Goal: Task Accomplishment & Management: Manage account settings

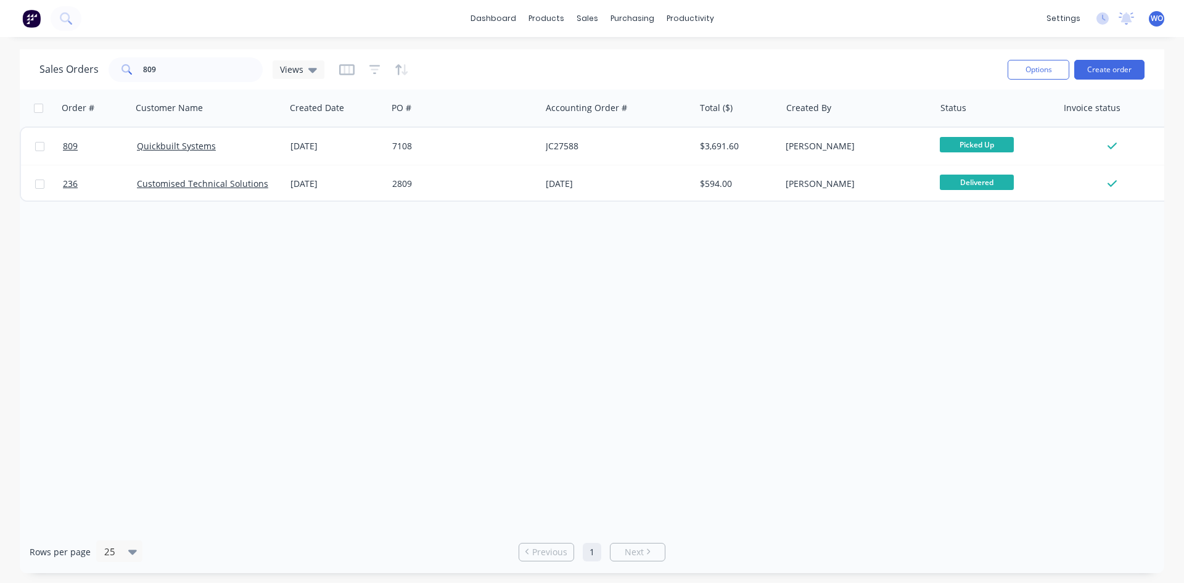
click at [32, 23] on img at bounding box center [31, 18] width 19 height 19
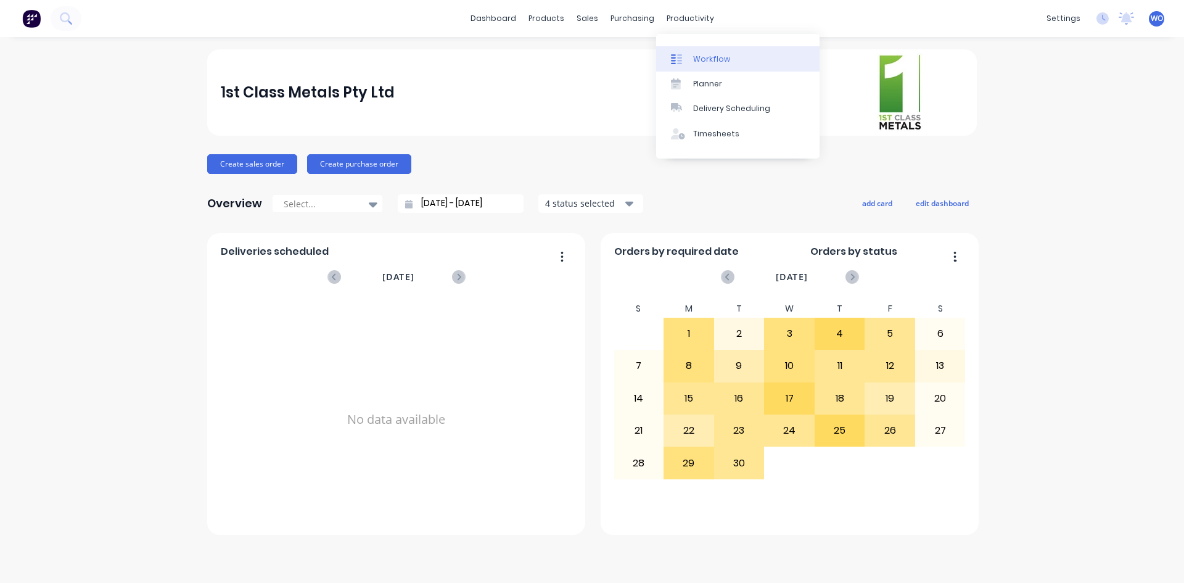
click at [699, 51] on link "Workflow" at bounding box center [737, 58] width 163 height 25
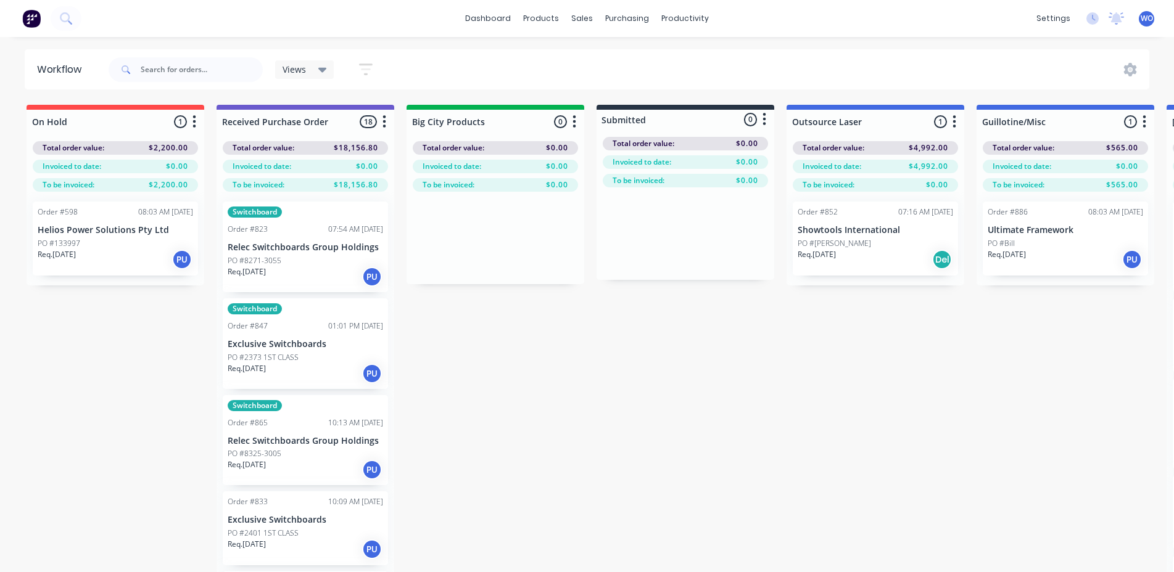
click at [28, 17] on img at bounding box center [31, 18] width 19 height 19
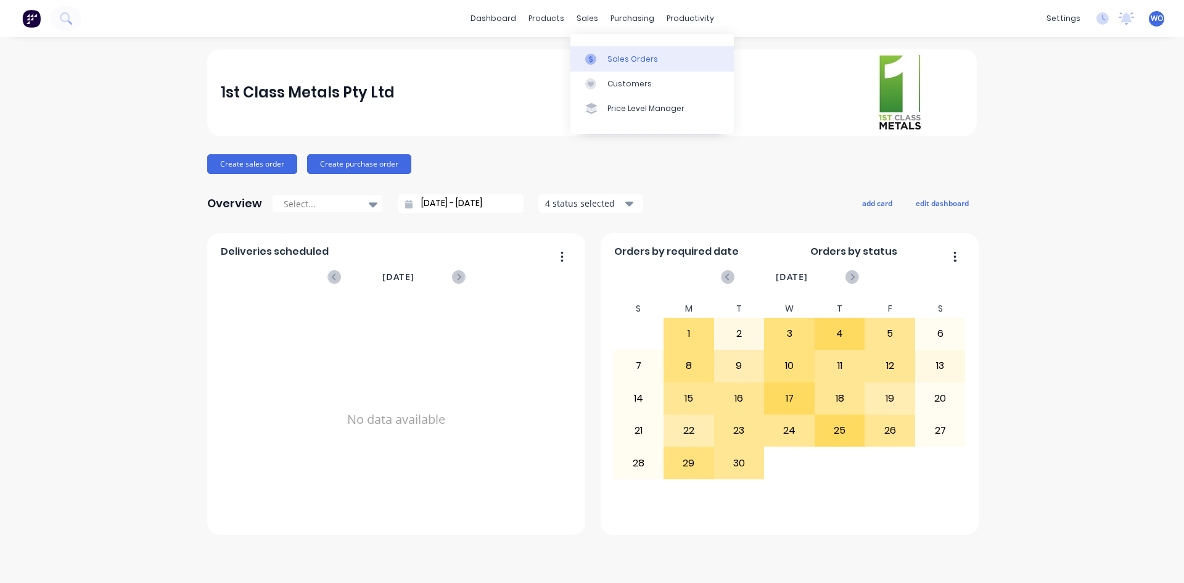
click at [610, 56] on div "Sales Orders" at bounding box center [632, 59] width 51 height 11
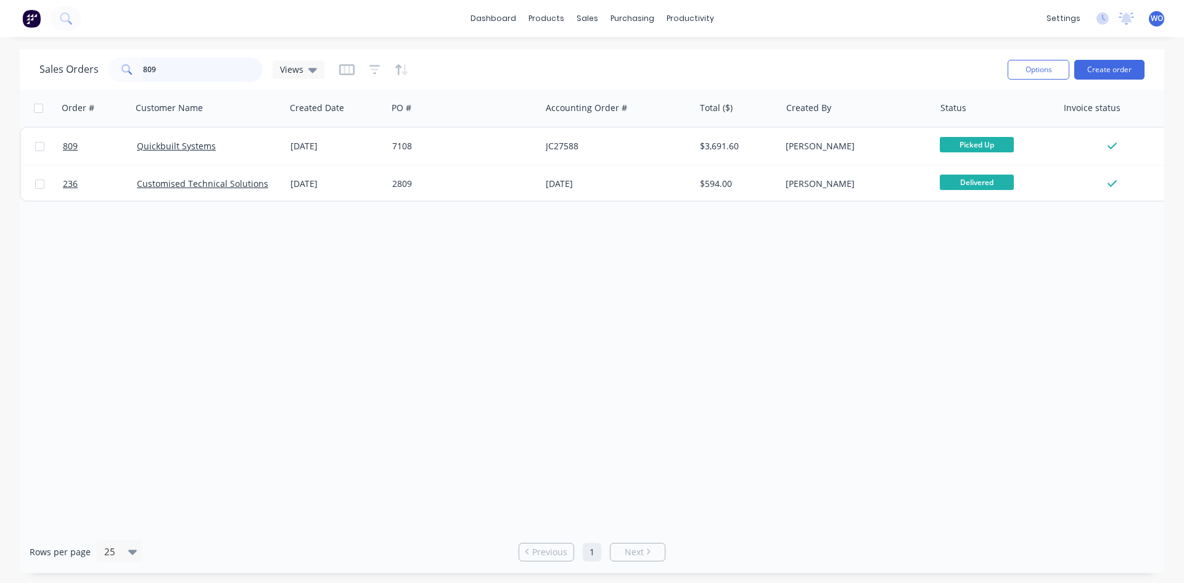
drag, startPoint x: 170, startPoint y: 67, endPoint x: 0, endPoint y: 78, distance: 170.5
click at [0, 78] on div "Sales Orders 809 Views Options Create order Order # Customer Name Created Date …" at bounding box center [592, 311] width 1184 height 524
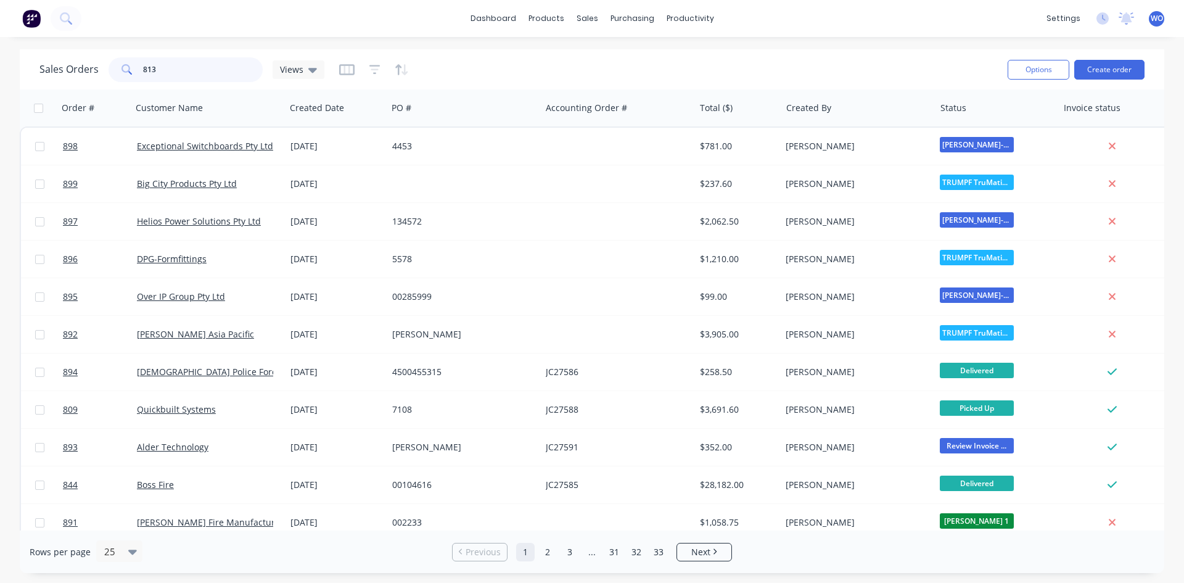
type input "813"
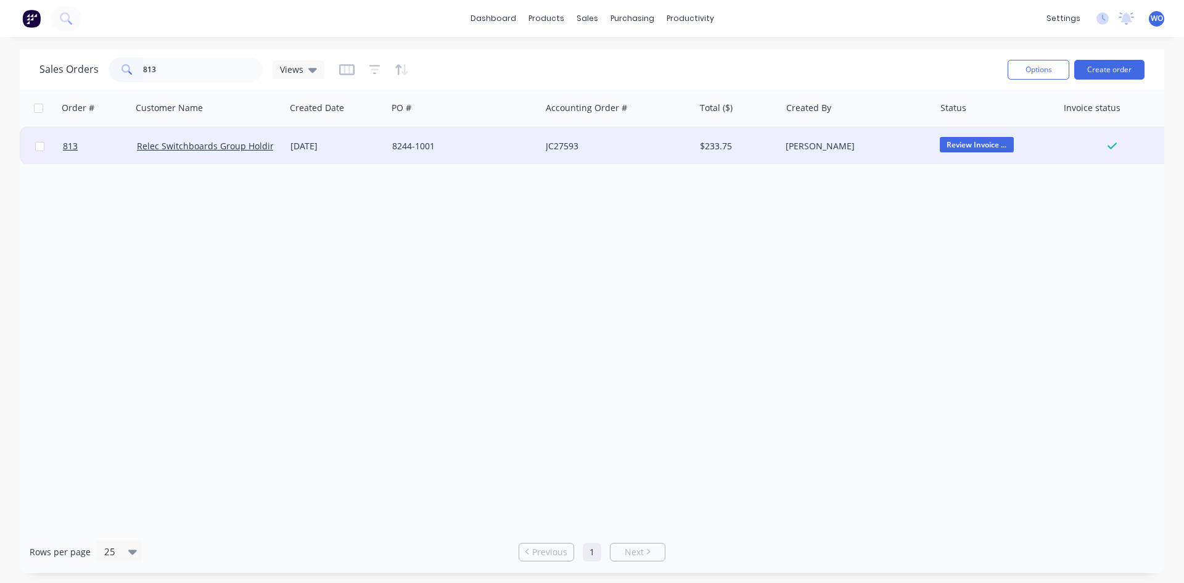
click at [493, 162] on div "8244-1001" at bounding box center [464, 146] width 154 height 37
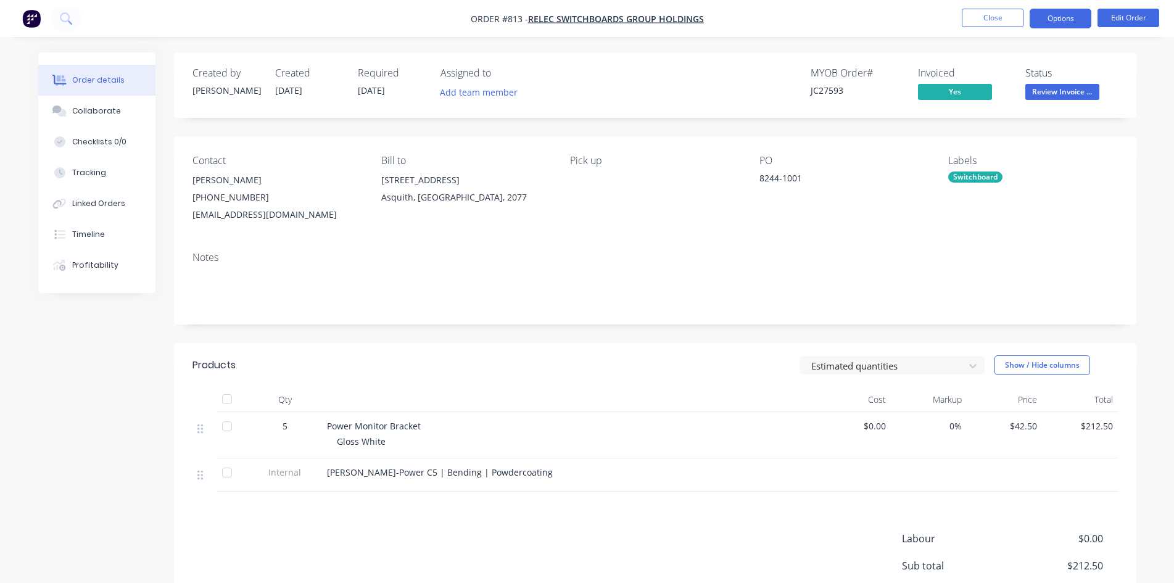
click at [1045, 23] on button "Options" at bounding box center [1060, 19] width 62 height 20
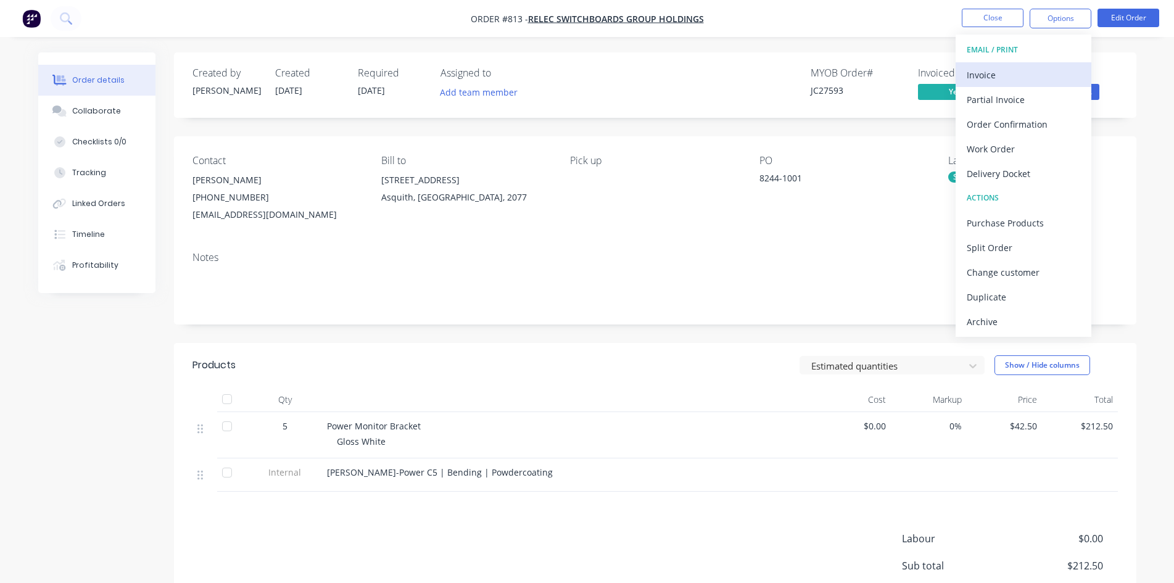
click at [1012, 78] on div "Invoice" at bounding box center [1022, 75] width 113 height 18
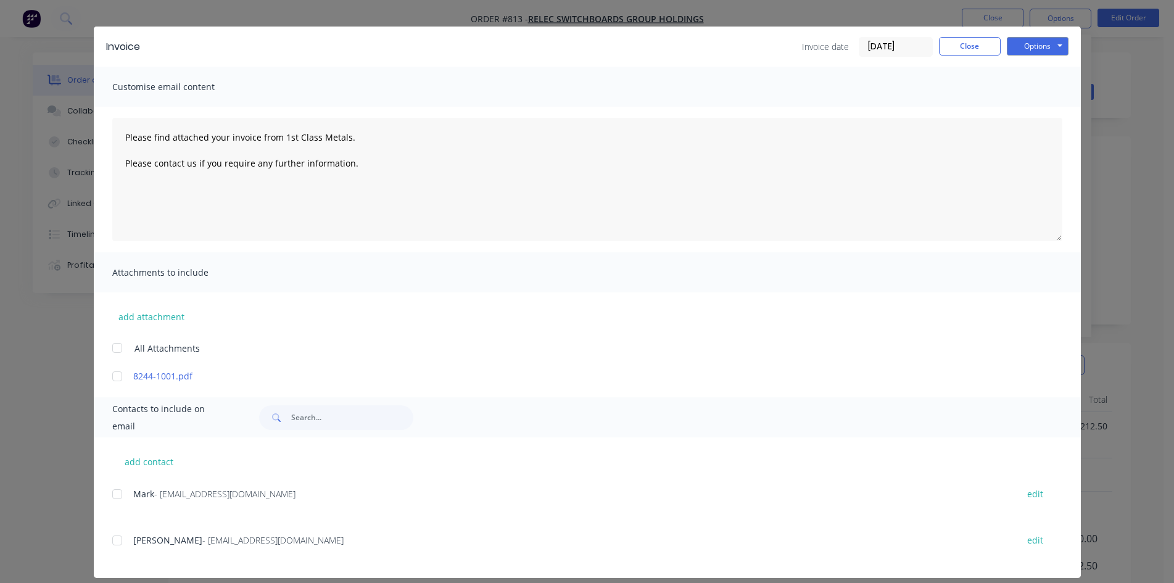
scroll to position [35, 0]
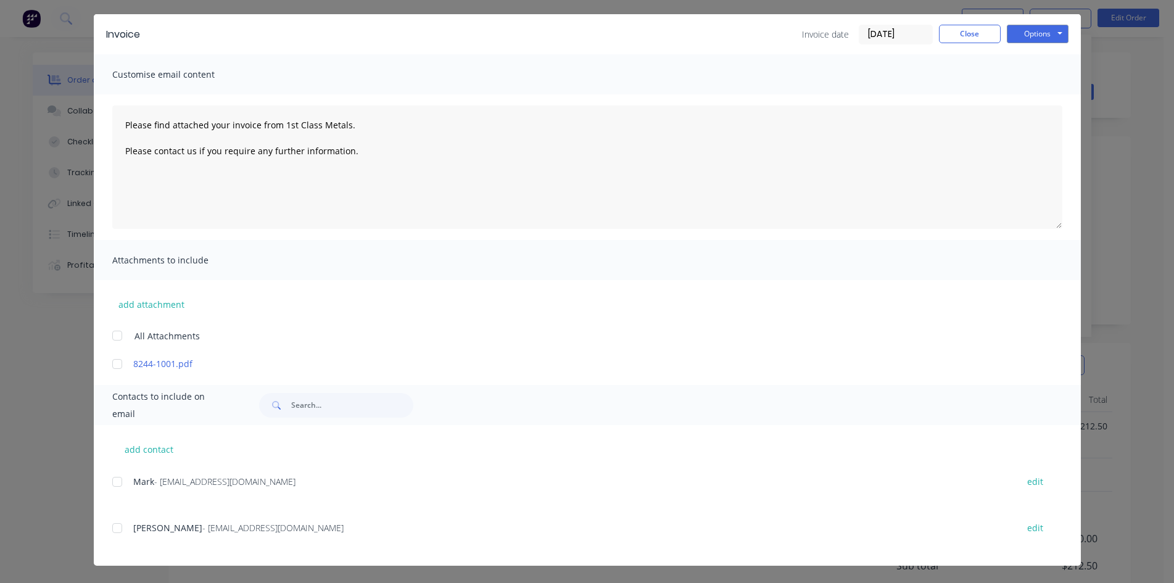
click at [115, 478] on div at bounding box center [117, 481] width 25 height 25
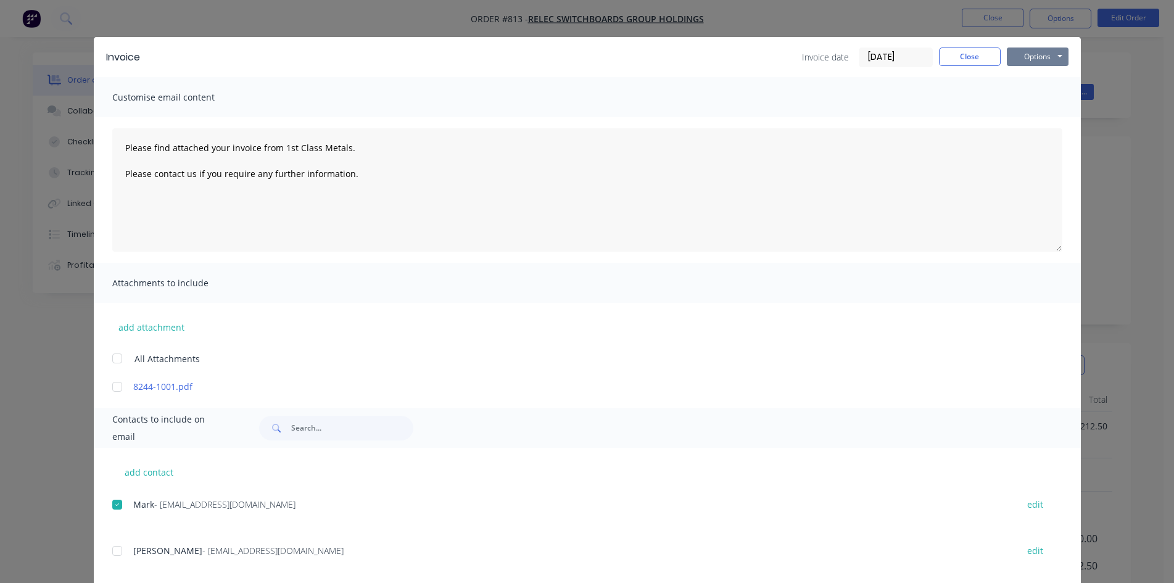
scroll to position [0, 0]
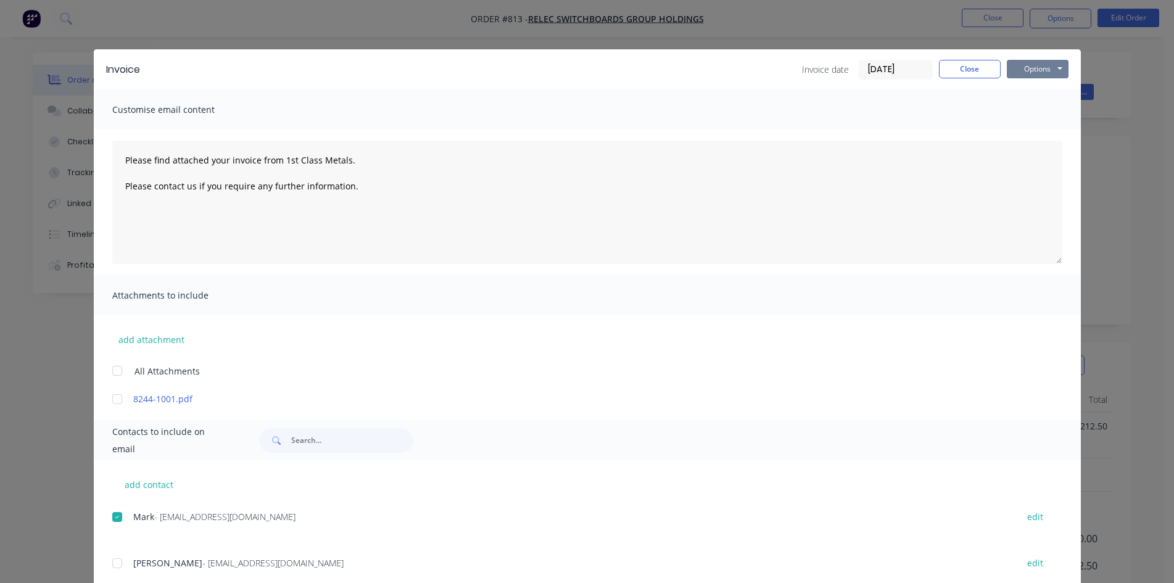
click at [1039, 73] on button "Options" at bounding box center [1038, 69] width 62 height 19
click at [1034, 126] on button "Email" at bounding box center [1046, 131] width 79 height 20
type textarea "Please find attached your invoice from 1st Class Metals. Please contact us if y…"
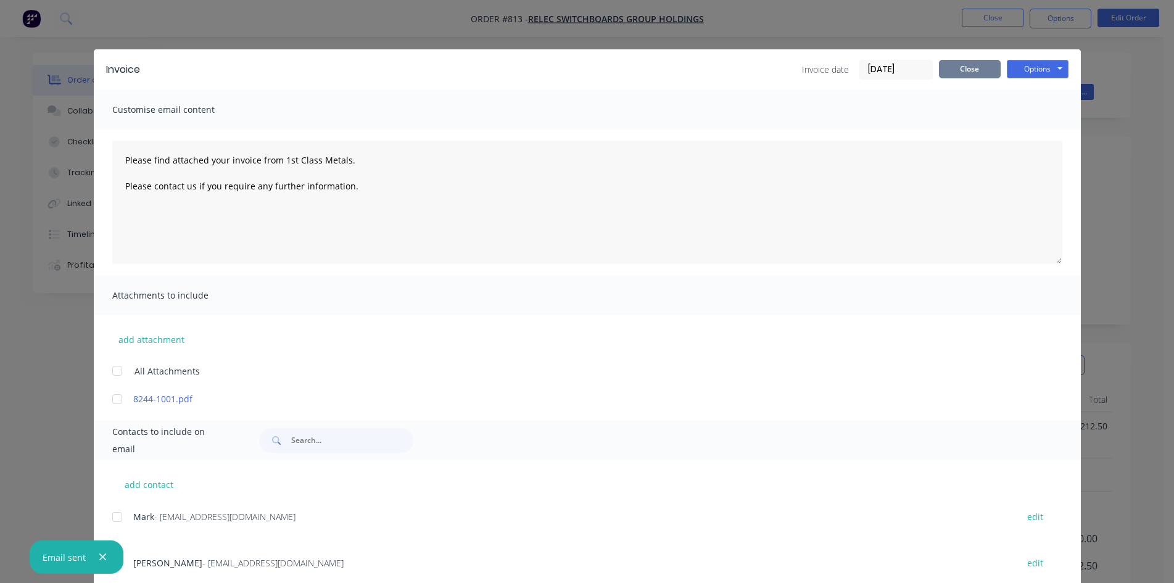
click at [975, 65] on button "Close" at bounding box center [970, 69] width 62 height 19
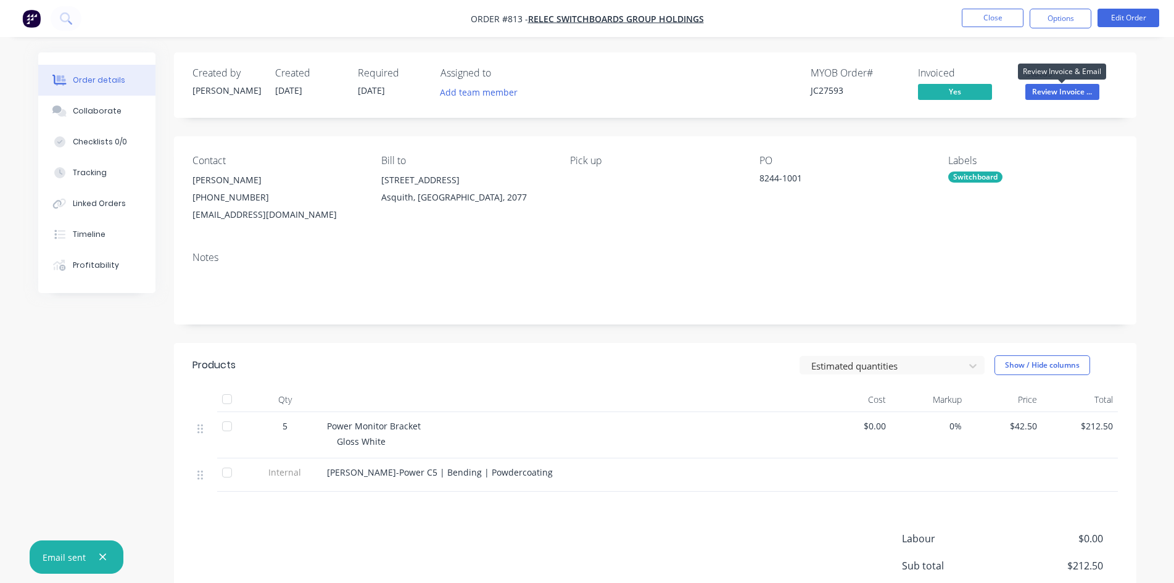
click at [1048, 101] on button "Review Invoice ..." at bounding box center [1062, 93] width 74 height 19
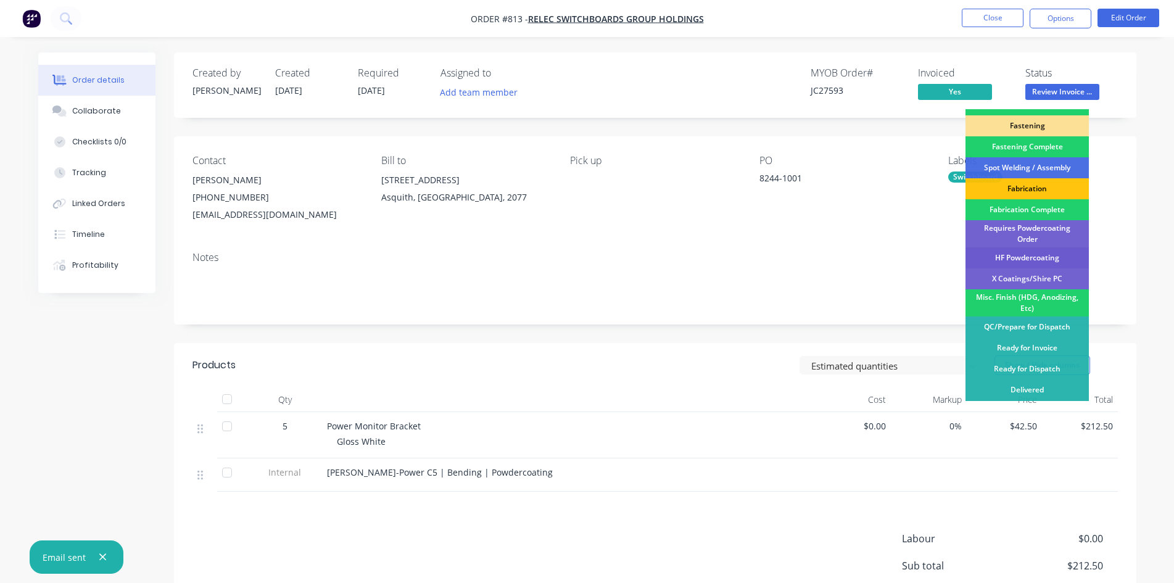
scroll to position [350, 0]
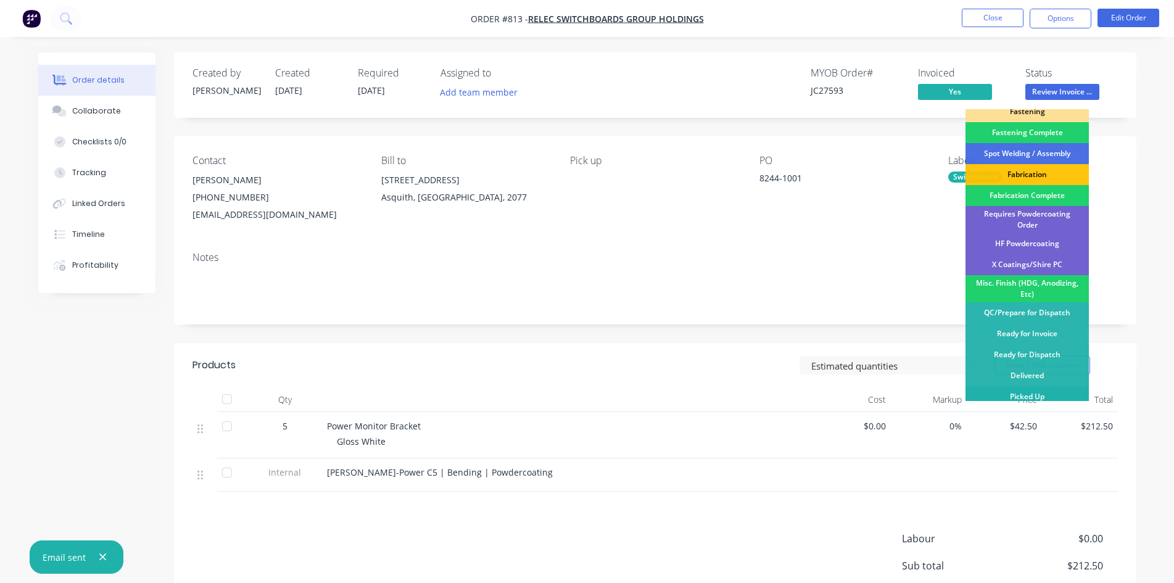
click at [1017, 387] on div "Picked Up" at bounding box center [1026, 396] width 123 height 21
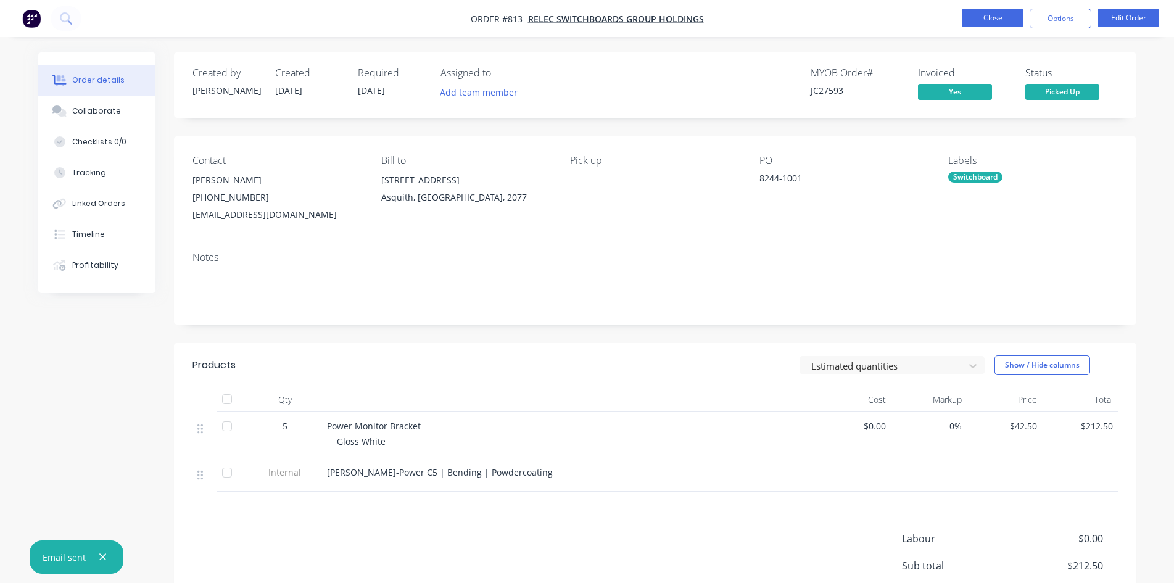
click at [993, 22] on button "Close" at bounding box center [993, 18] width 62 height 19
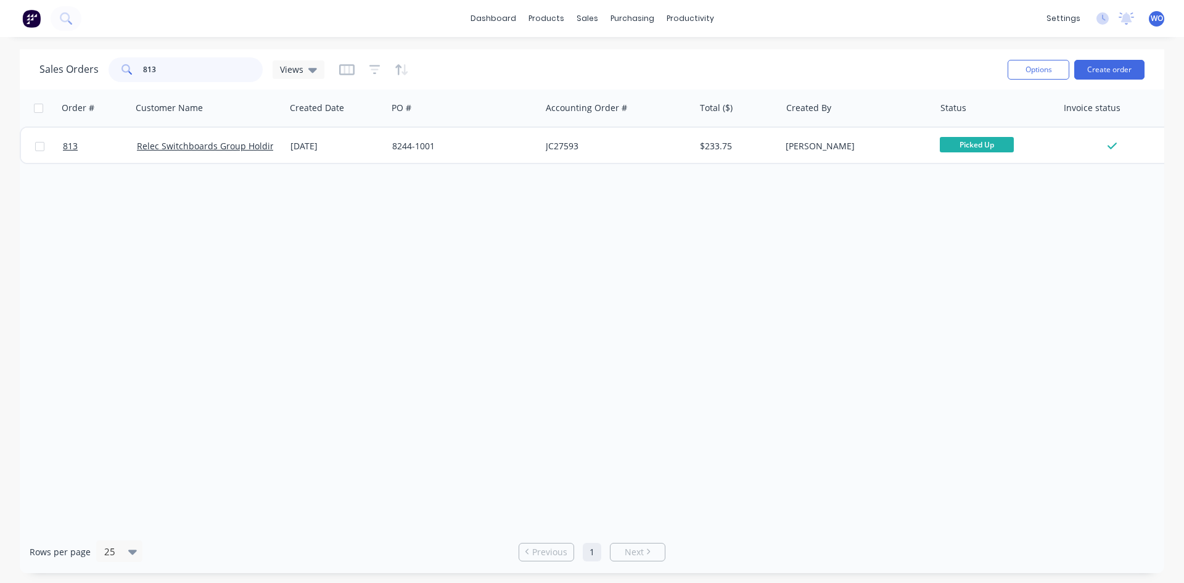
drag, startPoint x: 186, startPoint y: 67, endPoint x: 0, endPoint y: 41, distance: 187.4
click at [0, 41] on div "dashboard products sales purchasing productivity dashboard products Product Cat…" at bounding box center [592, 291] width 1184 height 583
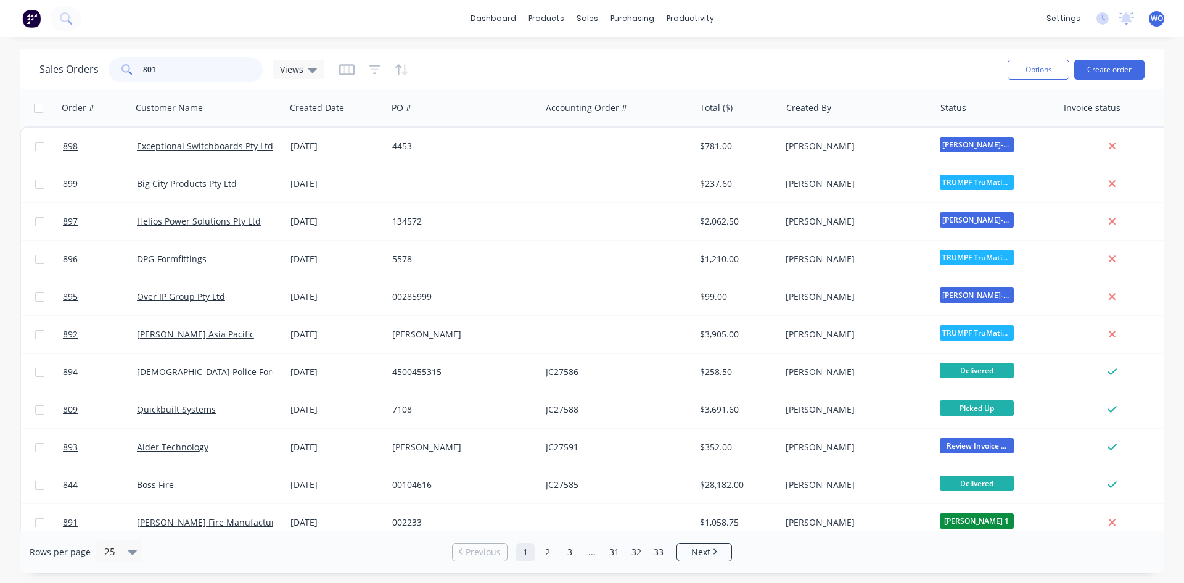
type input "801"
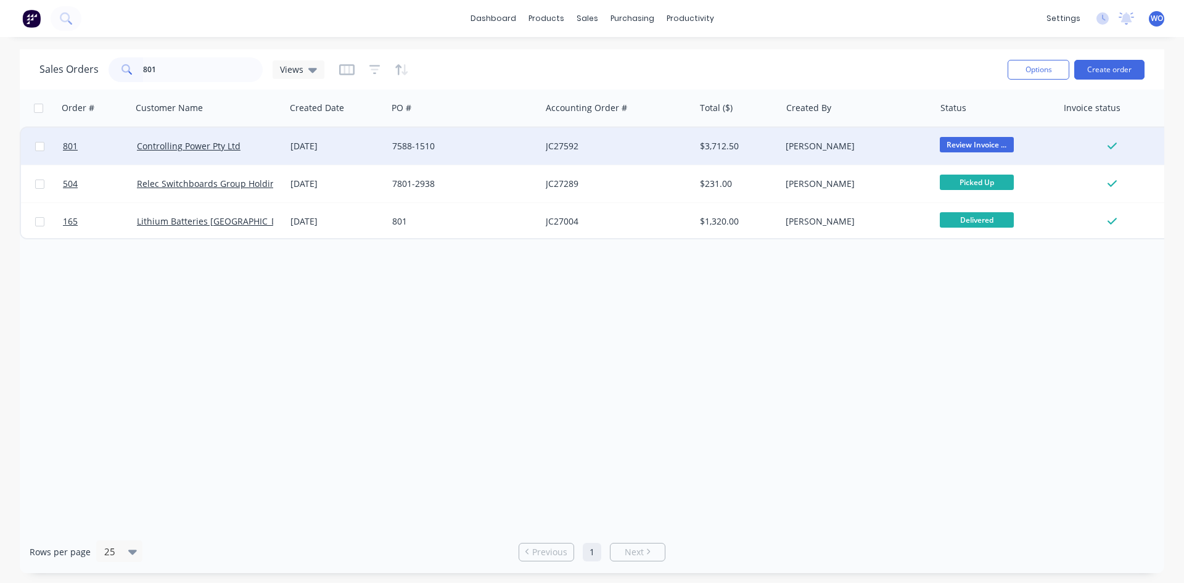
click at [480, 159] on div "7588-1510" at bounding box center [464, 146] width 154 height 37
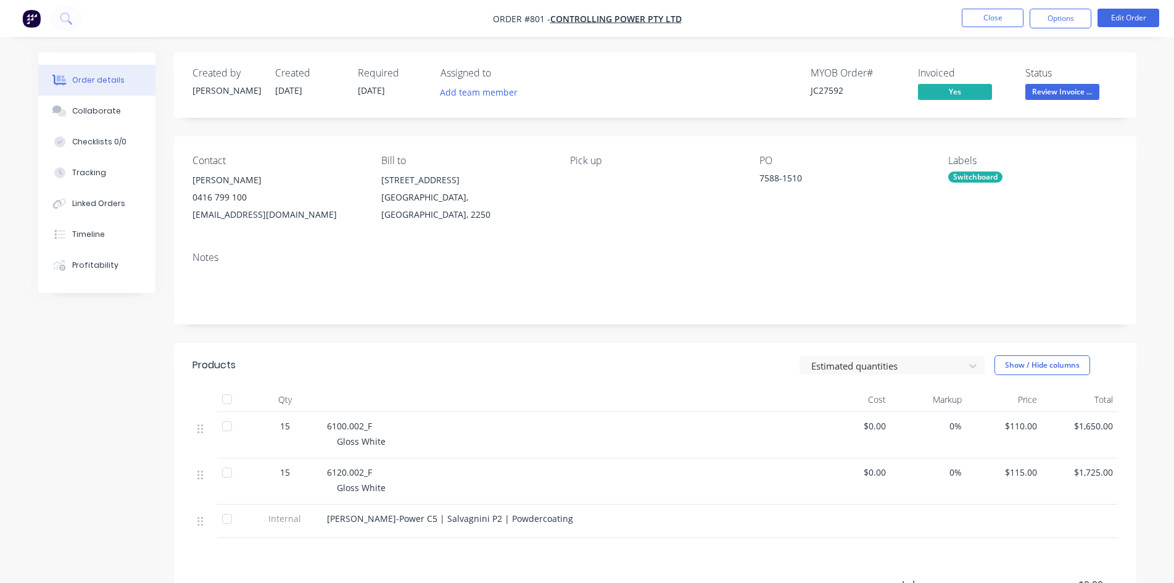
click at [1043, 30] on nav "Order #801 - Controlling Power Pty Ltd Close Options Edit Order" at bounding box center [587, 18] width 1174 height 37
click at [1043, 24] on button "Options" at bounding box center [1060, 19] width 62 height 20
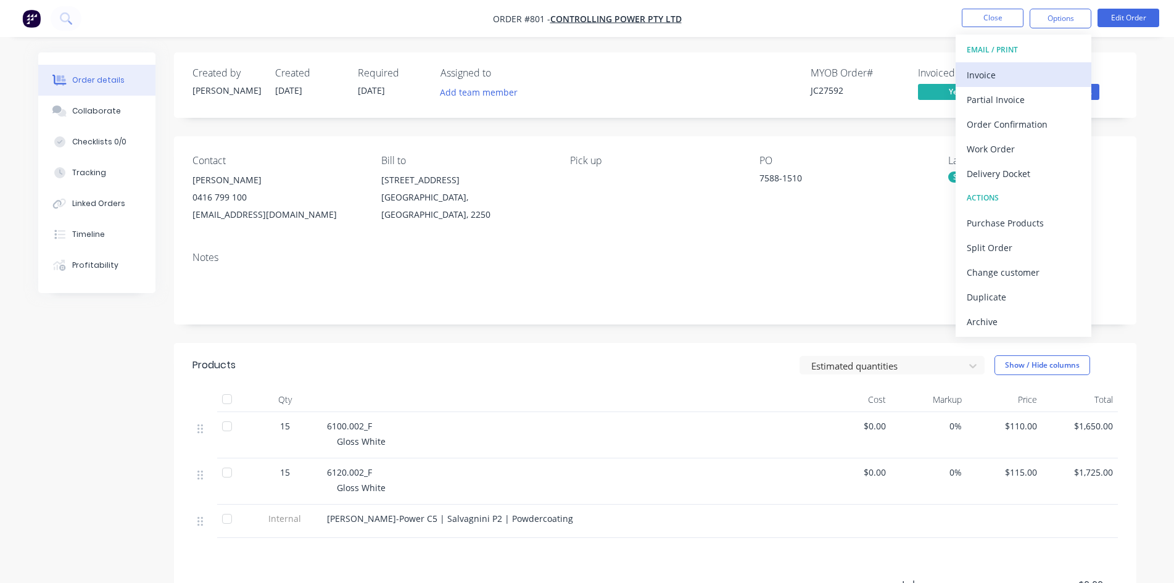
click at [1050, 75] on div "Invoice" at bounding box center [1022, 75] width 113 height 18
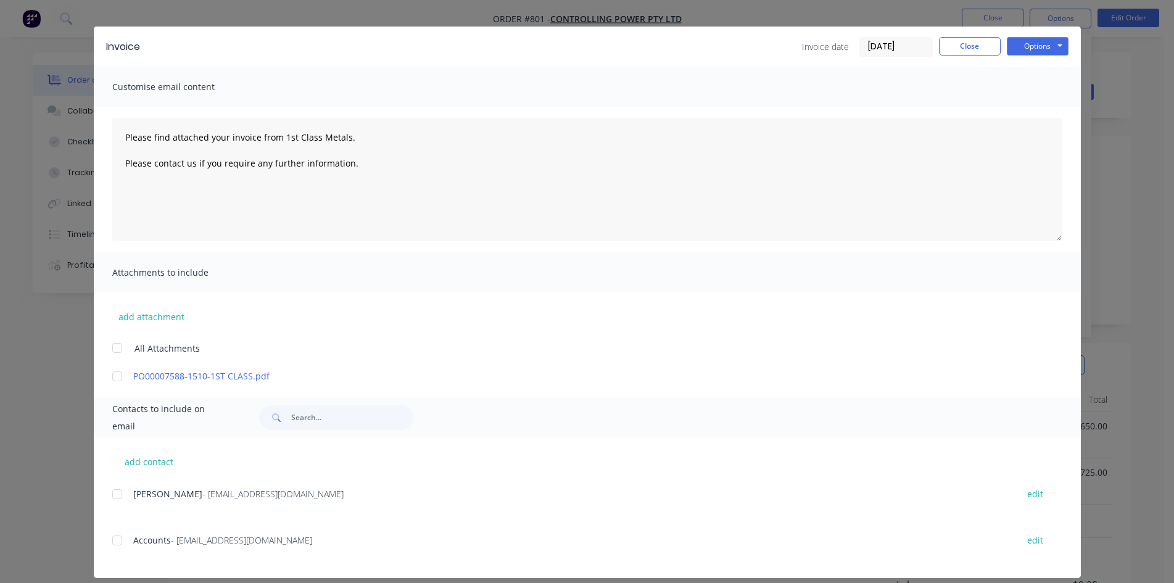
scroll to position [35, 0]
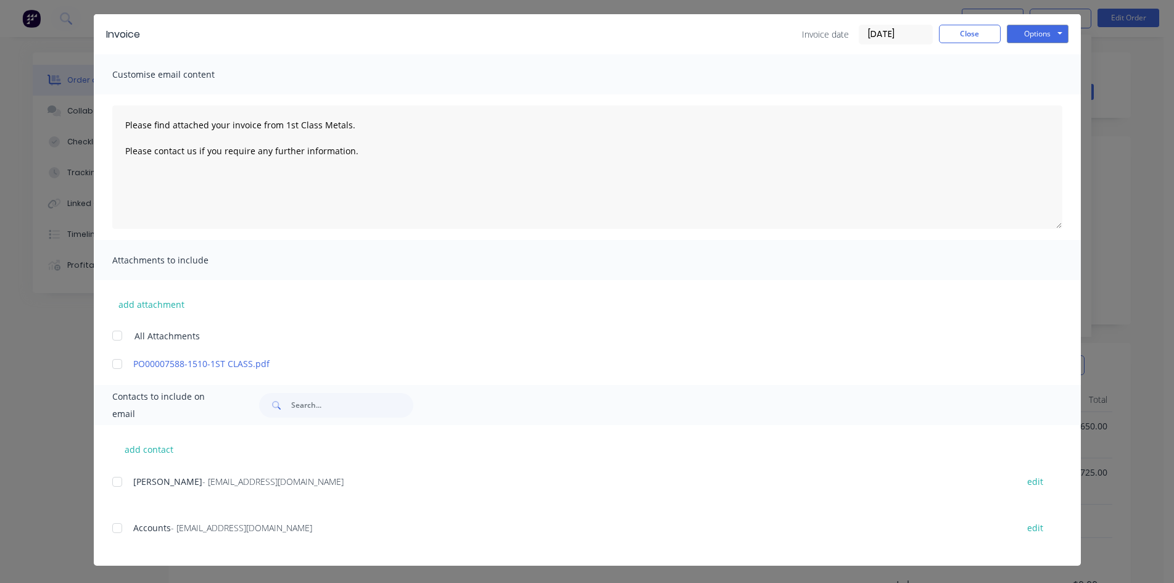
click at [112, 529] on div at bounding box center [117, 528] width 25 height 25
click at [1029, 38] on button "Options" at bounding box center [1038, 34] width 62 height 19
click at [1030, 103] on button "Email" at bounding box center [1046, 96] width 79 height 20
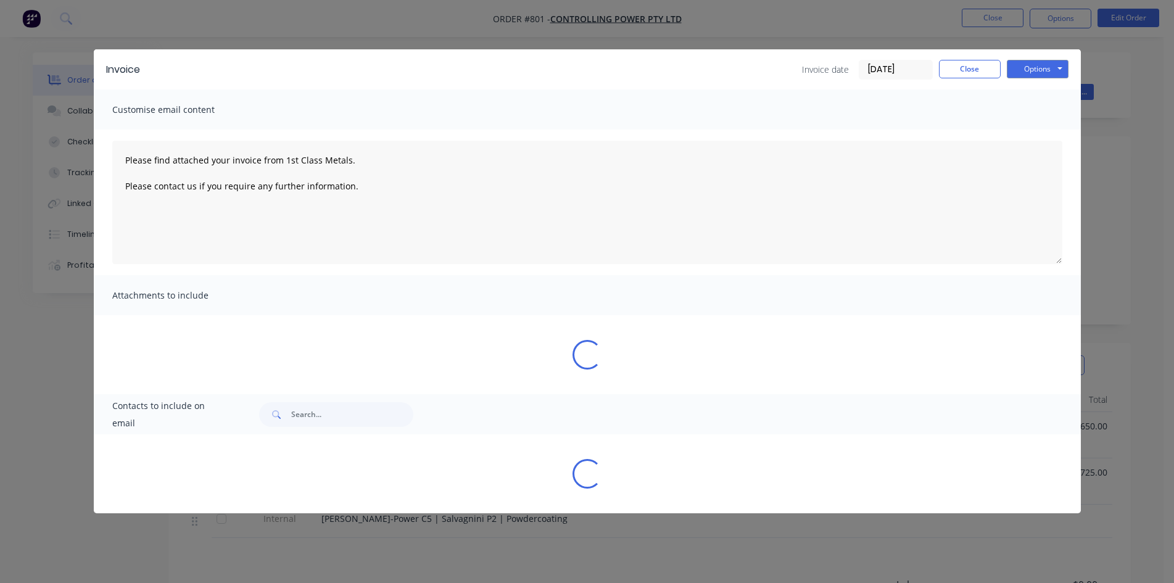
scroll to position [0, 0]
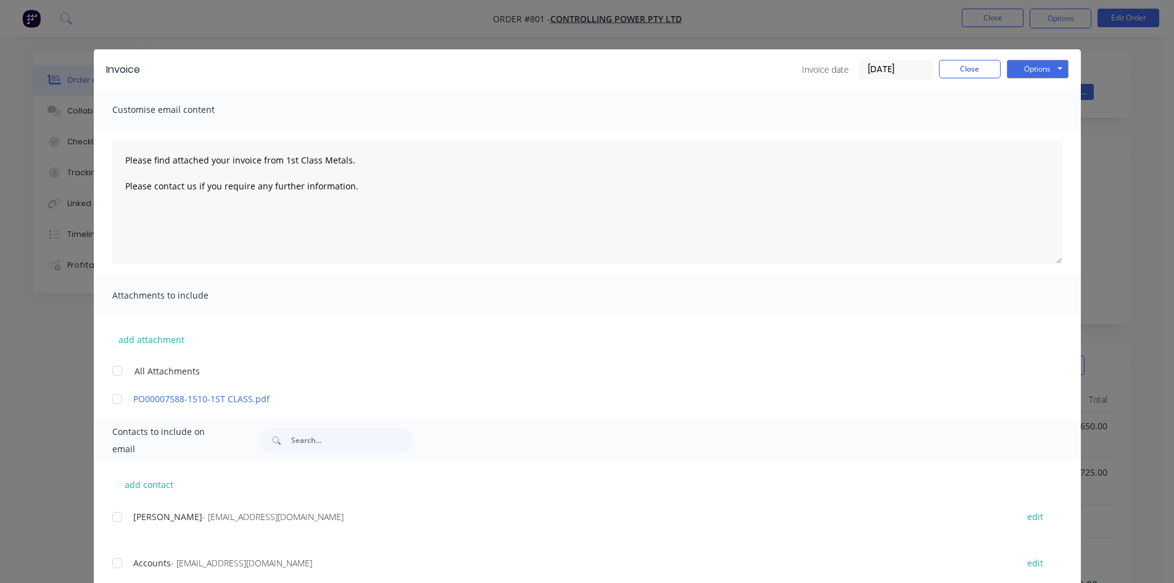
type textarea "Please find attached your invoice from 1st Class Metals. Please contact us if y…"
click at [950, 72] on button "Close" at bounding box center [970, 69] width 62 height 19
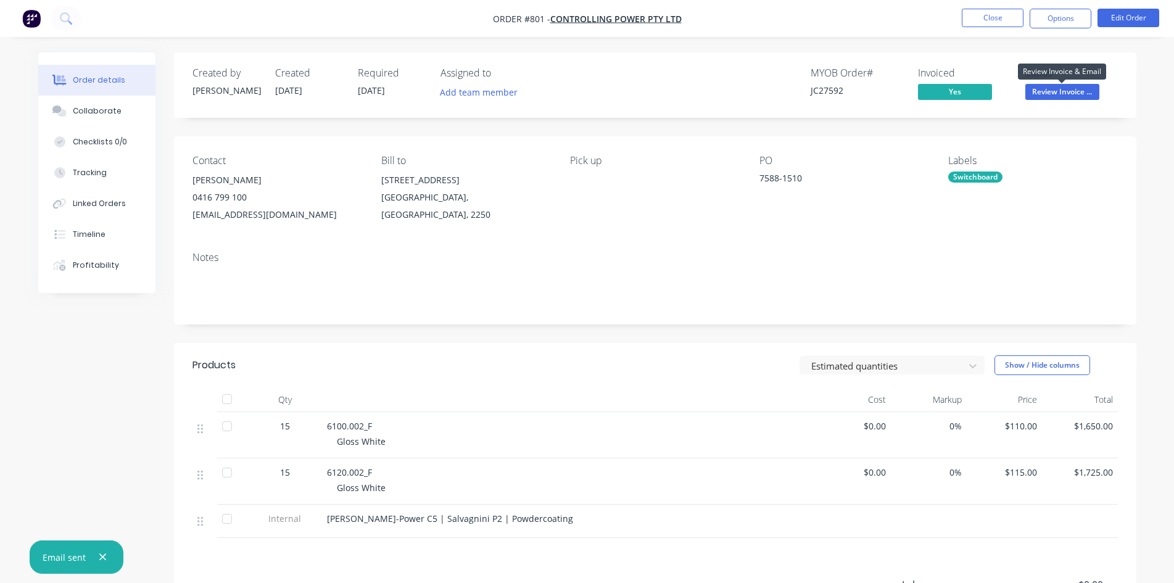
click at [1062, 86] on span "Review Invoice ..." at bounding box center [1062, 91] width 74 height 15
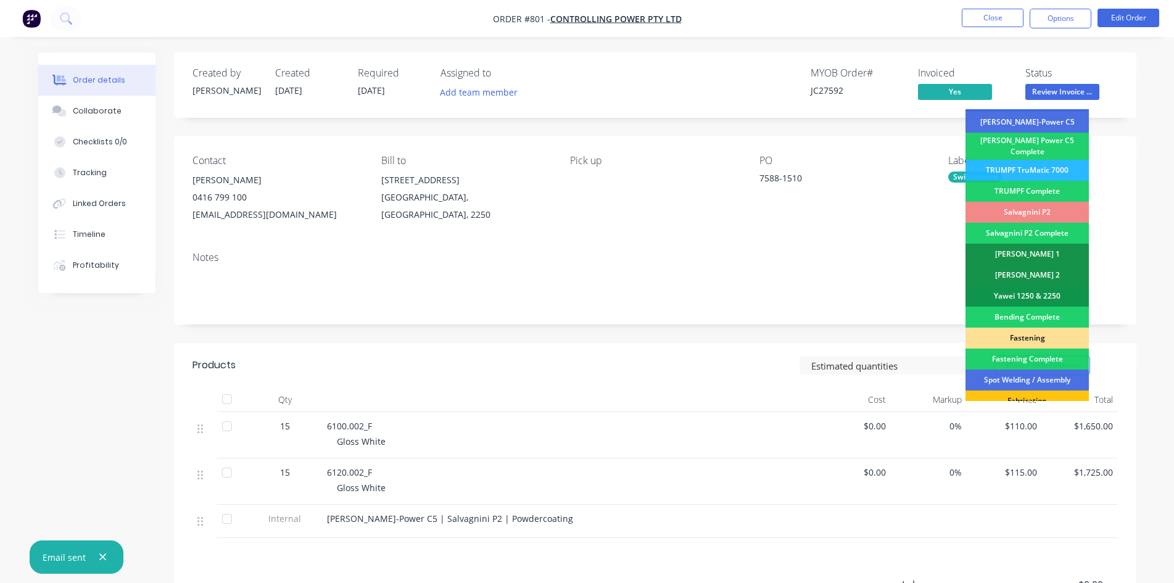
scroll to position [350, 0]
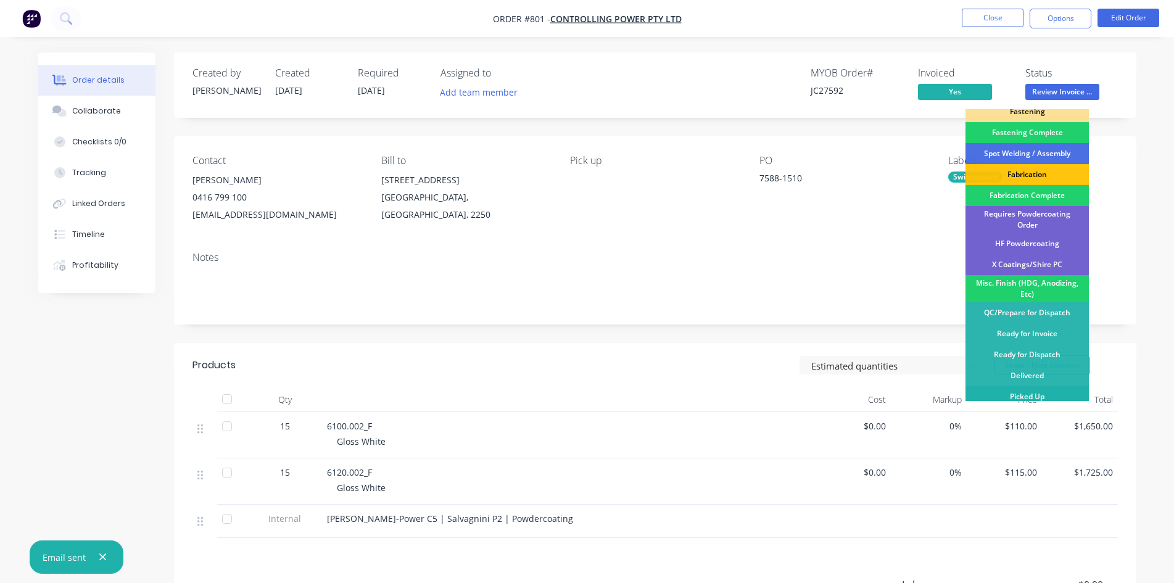
click at [1035, 386] on div "Picked Up" at bounding box center [1026, 396] width 123 height 21
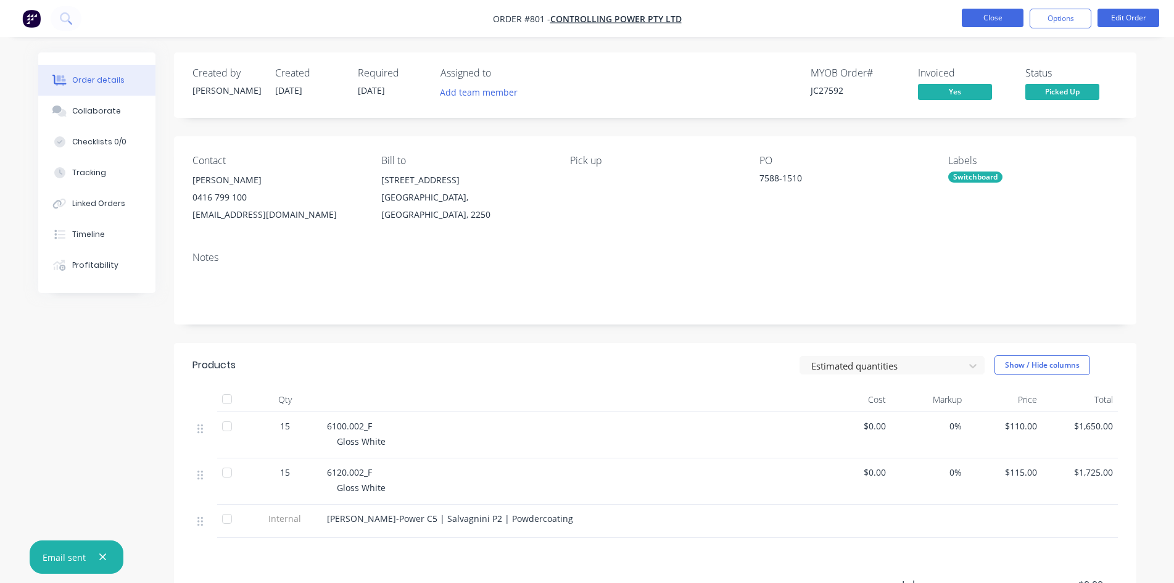
click at [974, 20] on button "Close" at bounding box center [993, 18] width 62 height 19
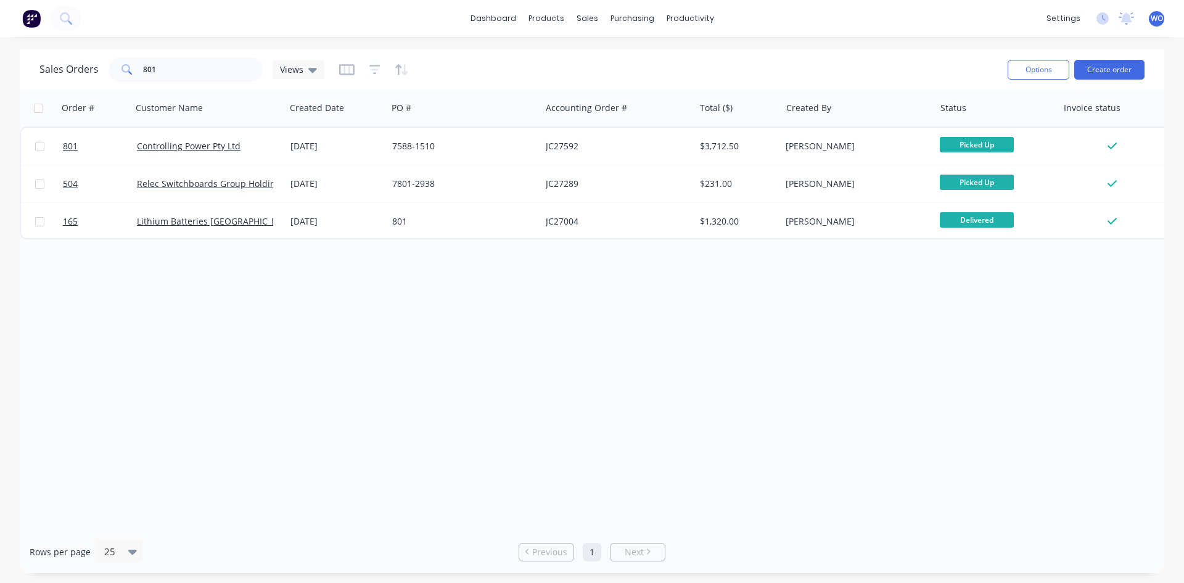
click at [212, 42] on div "dashboard products sales purchasing productivity dashboard products Product Cat…" at bounding box center [592, 291] width 1184 height 583
drag, startPoint x: 179, startPoint y: 77, endPoint x: 0, endPoint y: 4, distance: 193.7
click at [0, 49] on div "Sales Orders 801 Views Options Create order Order # Customer Name Created Date …" at bounding box center [592, 311] width 1184 height 524
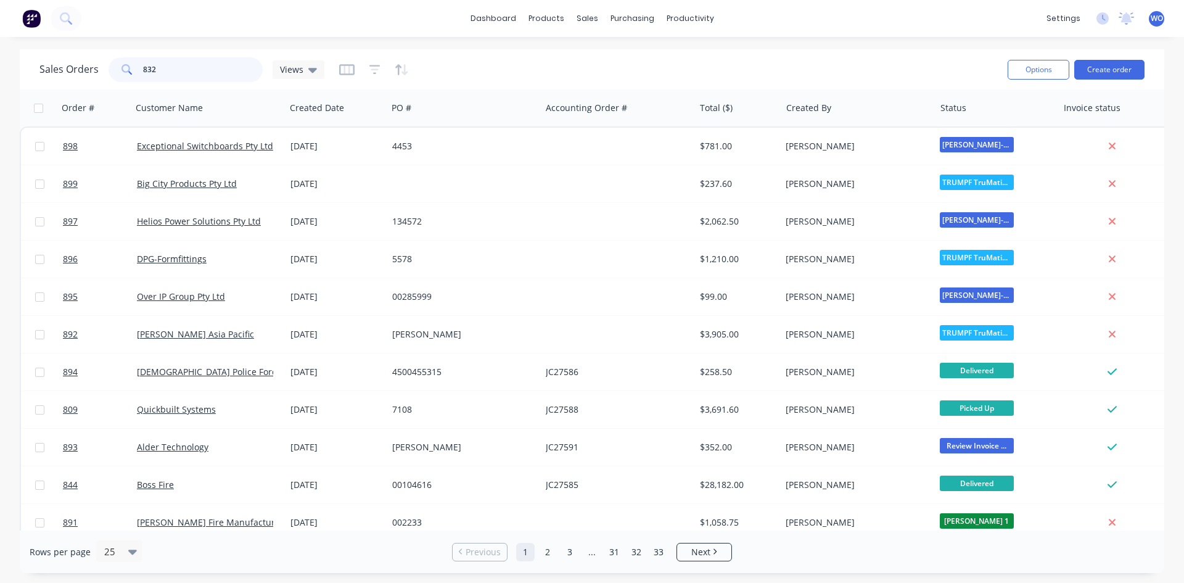
type input "832"
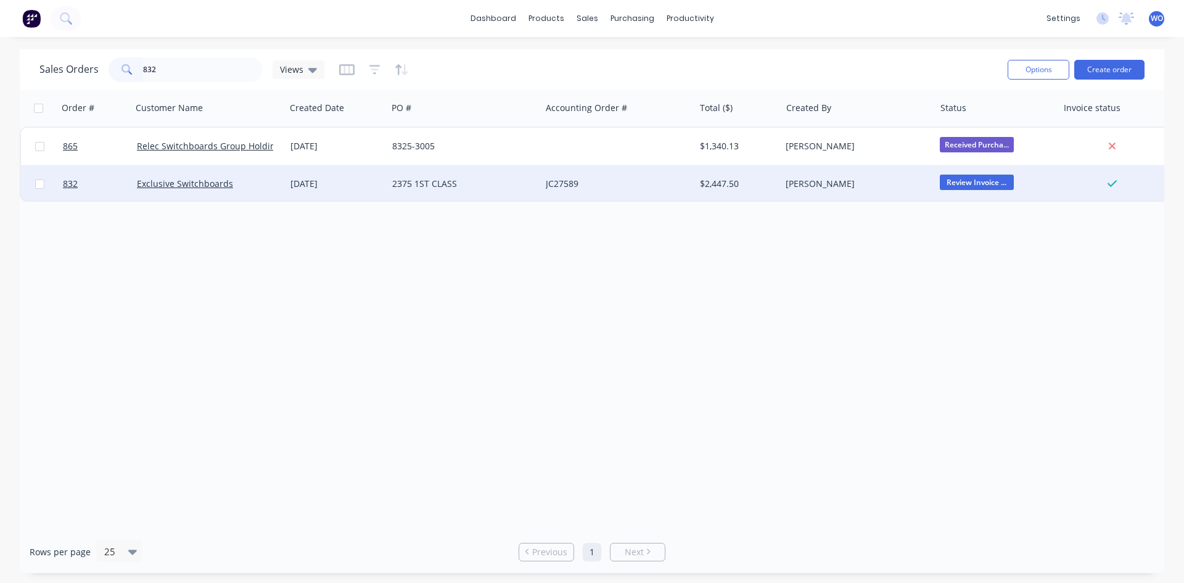
click at [315, 194] on div "[DATE]" at bounding box center [337, 183] width 102 height 37
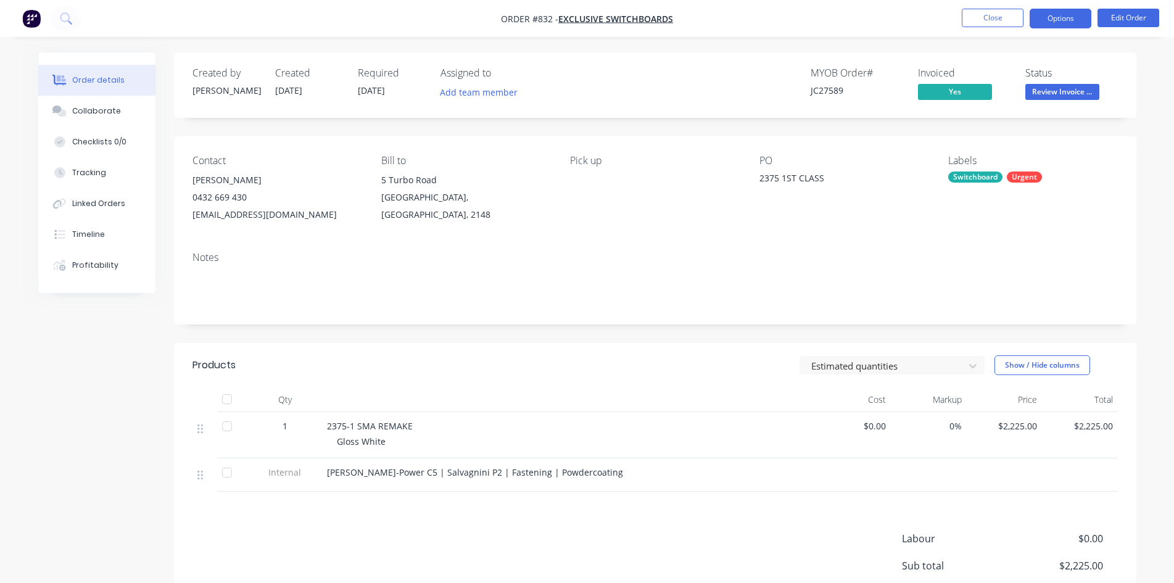
click at [1062, 20] on button "Options" at bounding box center [1060, 19] width 62 height 20
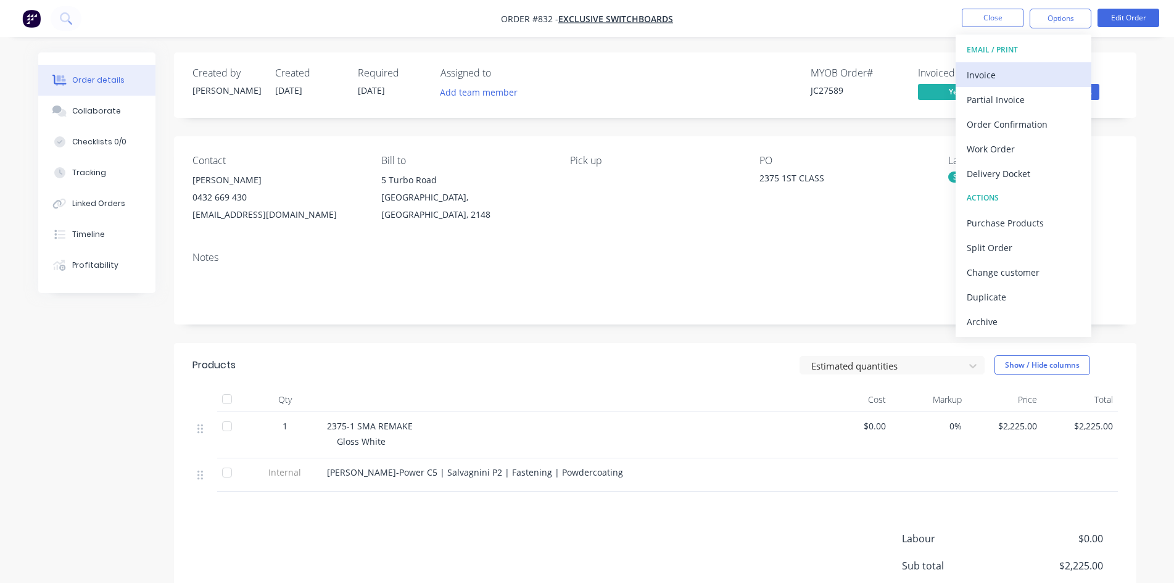
click at [995, 72] on div "Invoice" at bounding box center [1022, 75] width 113 height 18
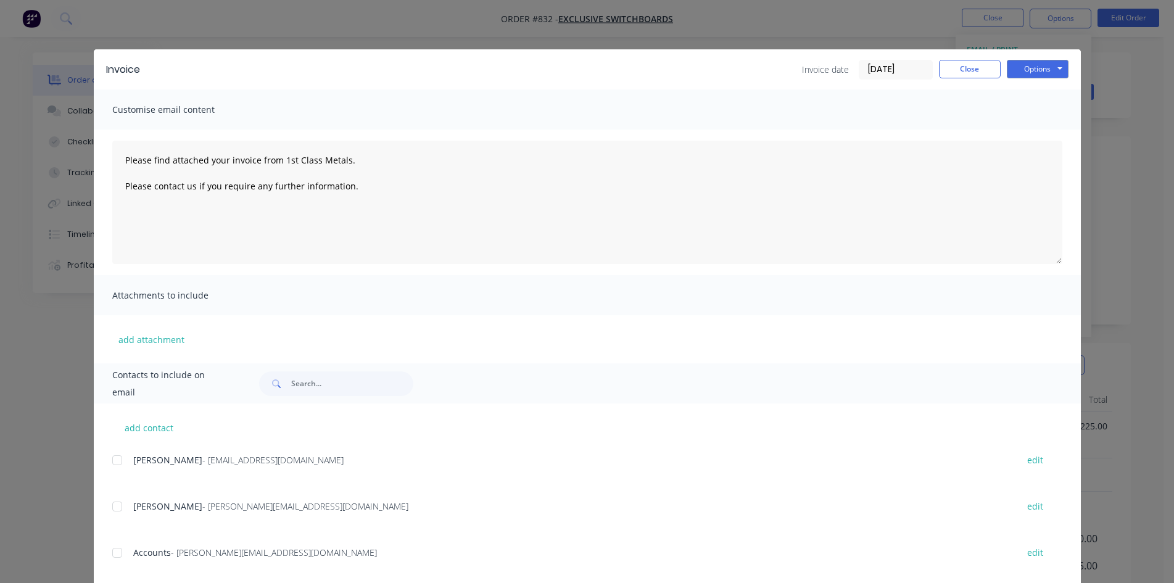
click at [133, 556] on span "Accounts" at bounding box center [152, 552] width 38 height 12
click at [117, 550] on div at bounding box center [117, 552] width 25 height 25
click at [1024, 70] on button "Options" at bounding box center [1038, 69] width 62 height 19
click at [1031, 137] on button "Email" at bounding box center [1046, 131] width 79 height 20
type textarea "Please find attached your invoice from 1st Class Metals. Please contact us if y…"
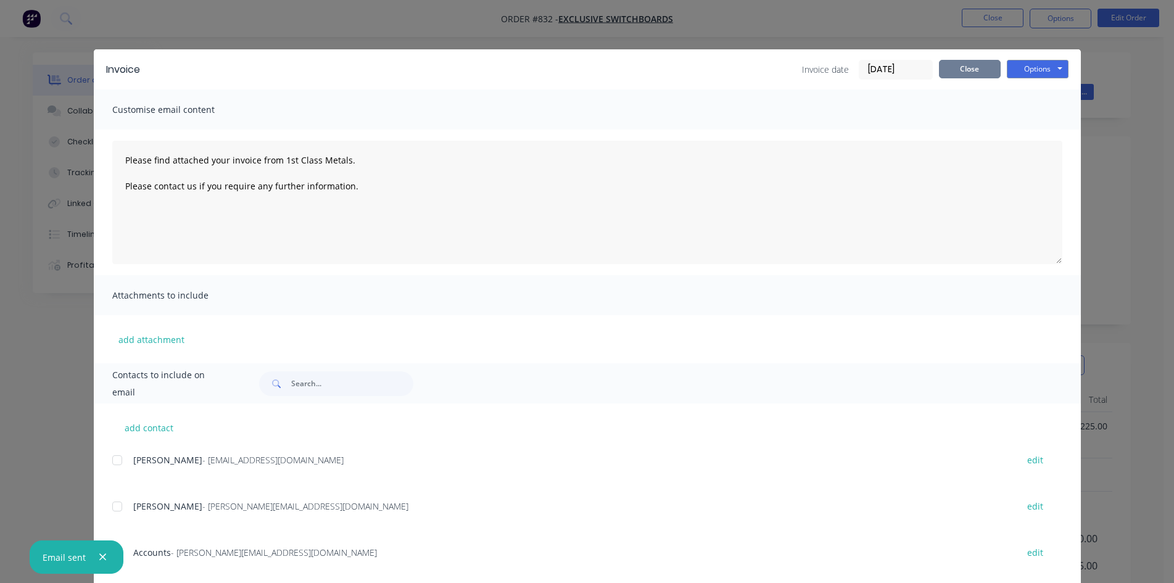
click at [963, 74] on button "Close" at bounding box center [970, 69] width 62 height 19
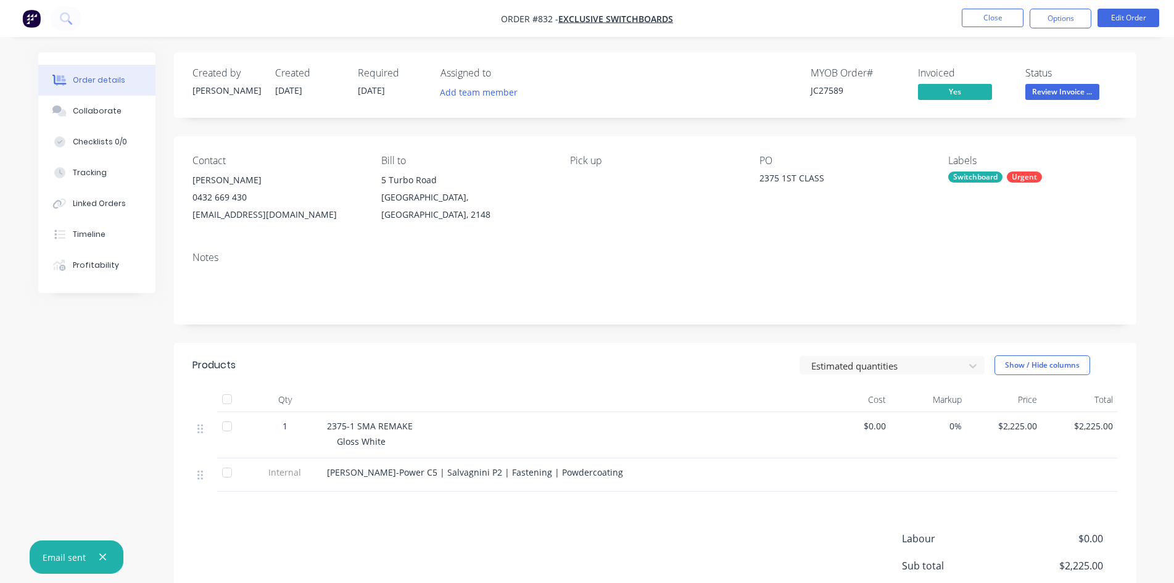
click at [1064, 93] on span "Review Invoice ..." at bounding box center [1062, 91] width 74 height 15
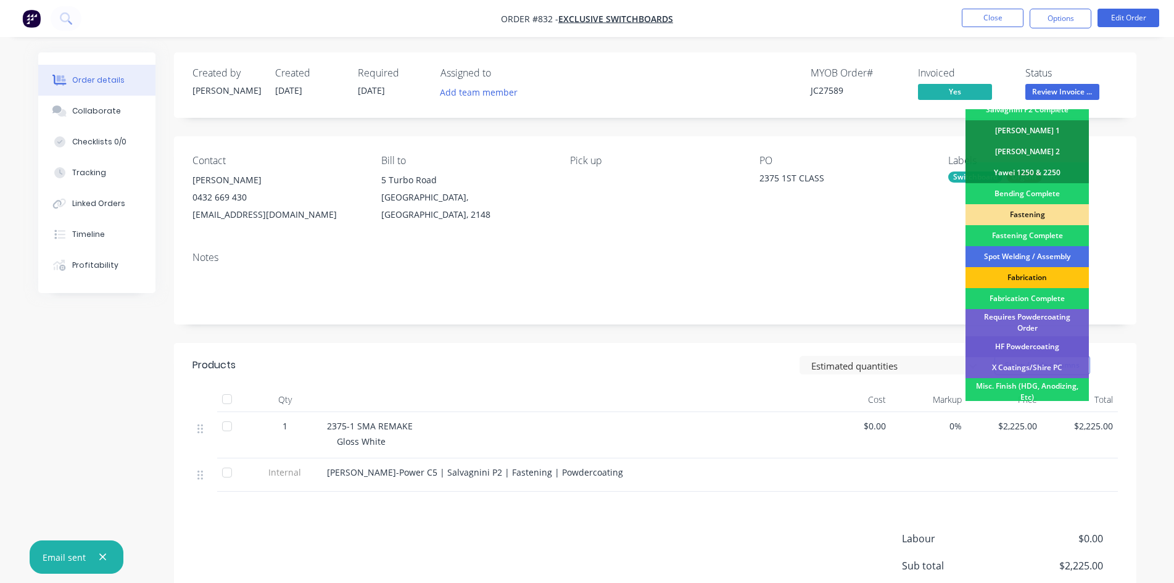
scroll to position [350, 0]
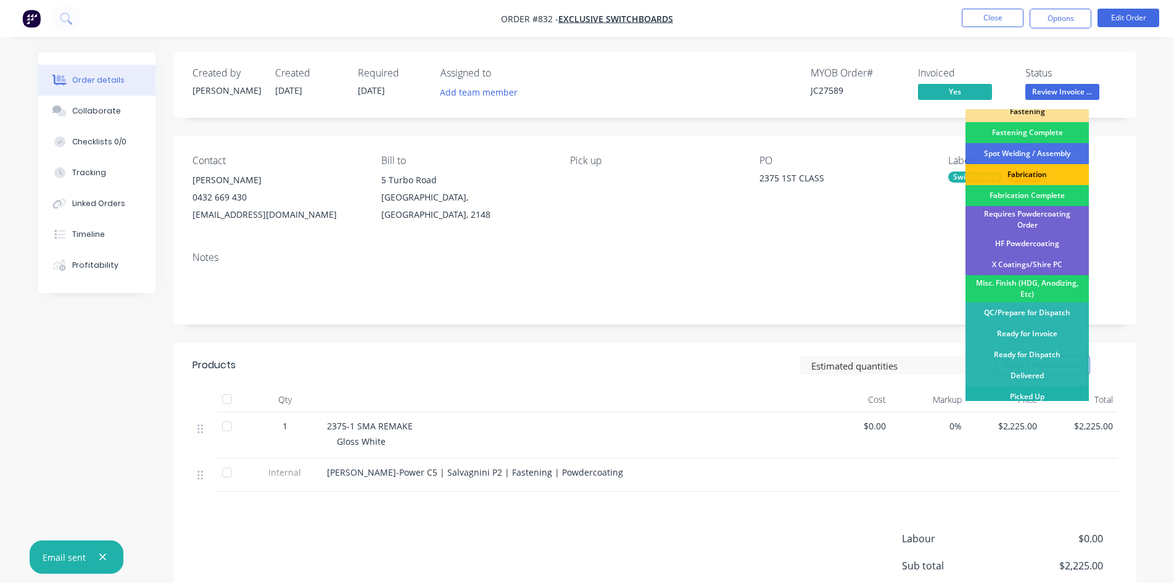
click at [1022, 388] on div "Picked Up" at bounding box center [1026, 396] width 123 height 21
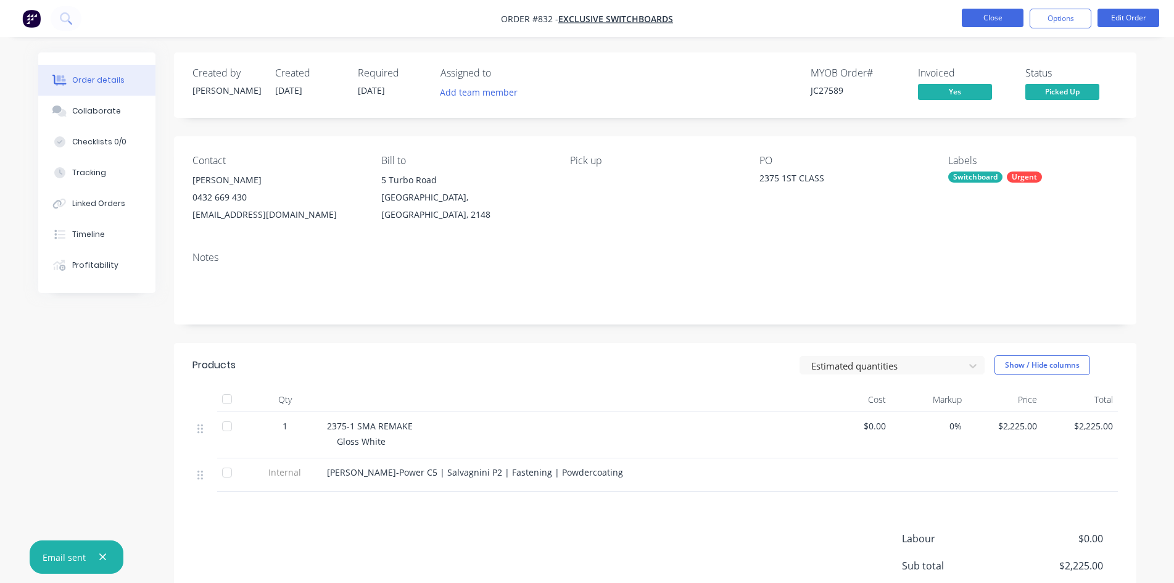
click at [1001, 19] on button "Close" at bounding box center [993, 18] width 62 height 19
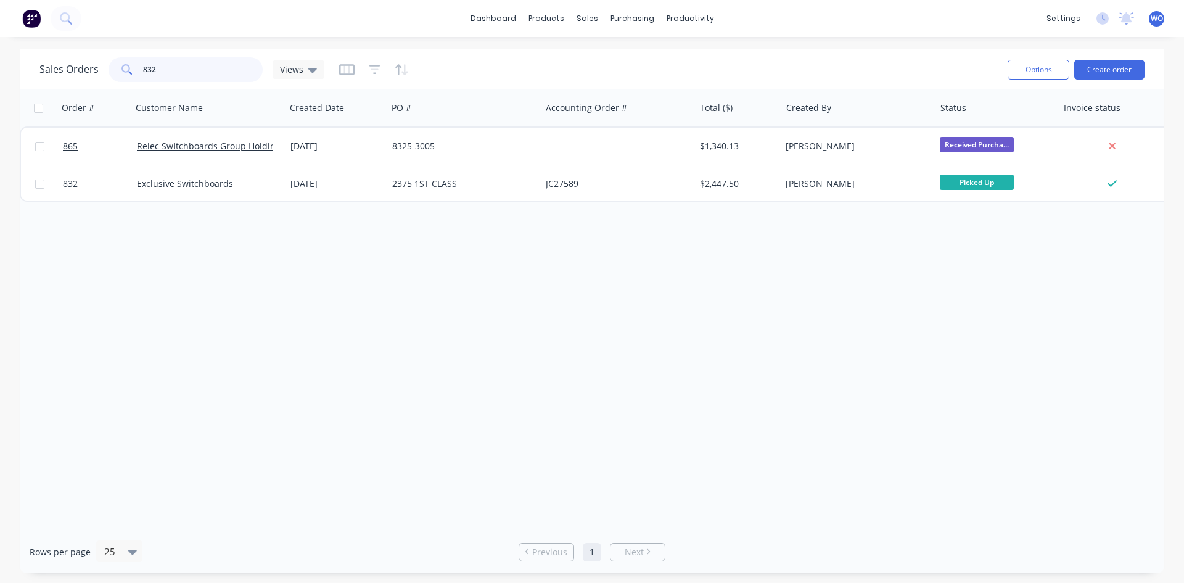
drag, startPoint x: 213, startPoint y: 70, endPoint x: 3, endPoint y: 65, distance: 210.4
click at [0, 73] on div "Sales Orders 832 Views Options Create order Order # Customer Name Created Date …" at bounding box center [592, 311] width 1184 height 524
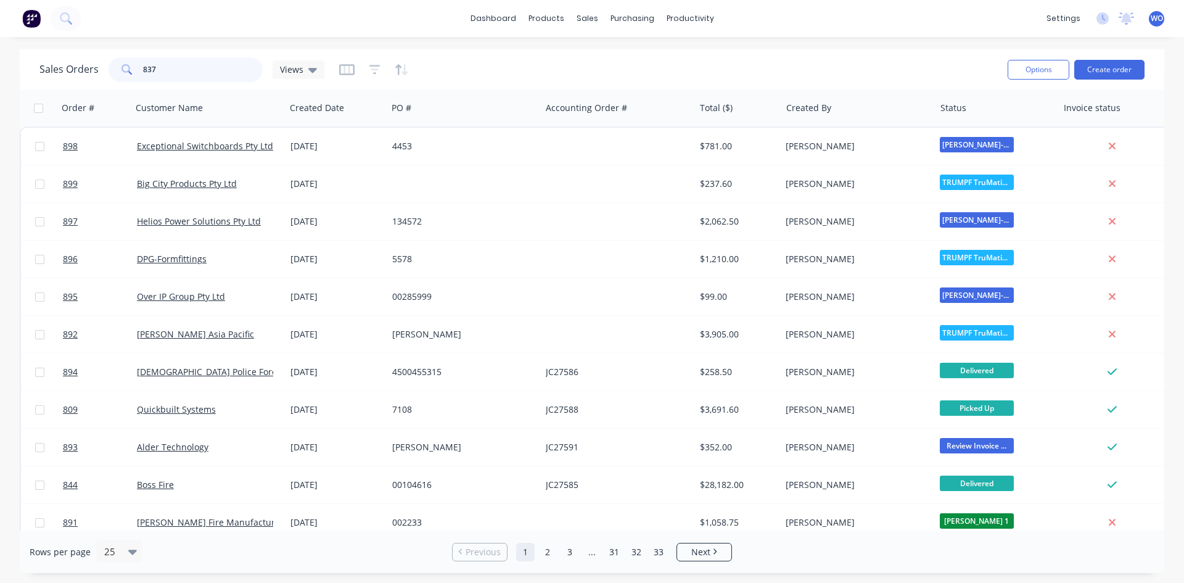
type input "837"
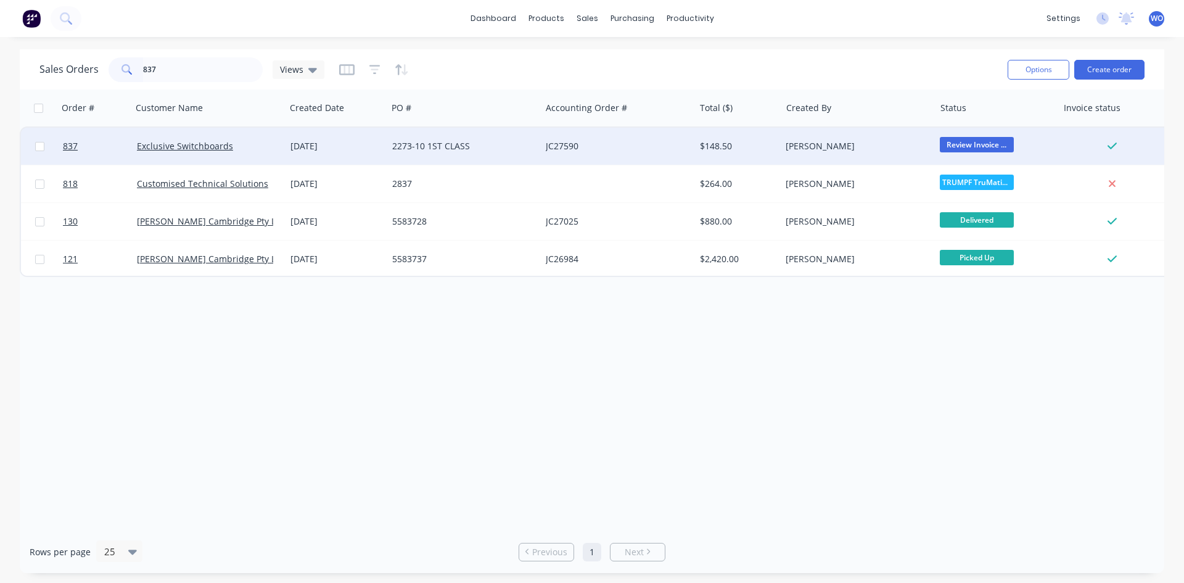
click at [617, 137] on div "JC27590" at bounding box center [618, 146] width 154 height 37
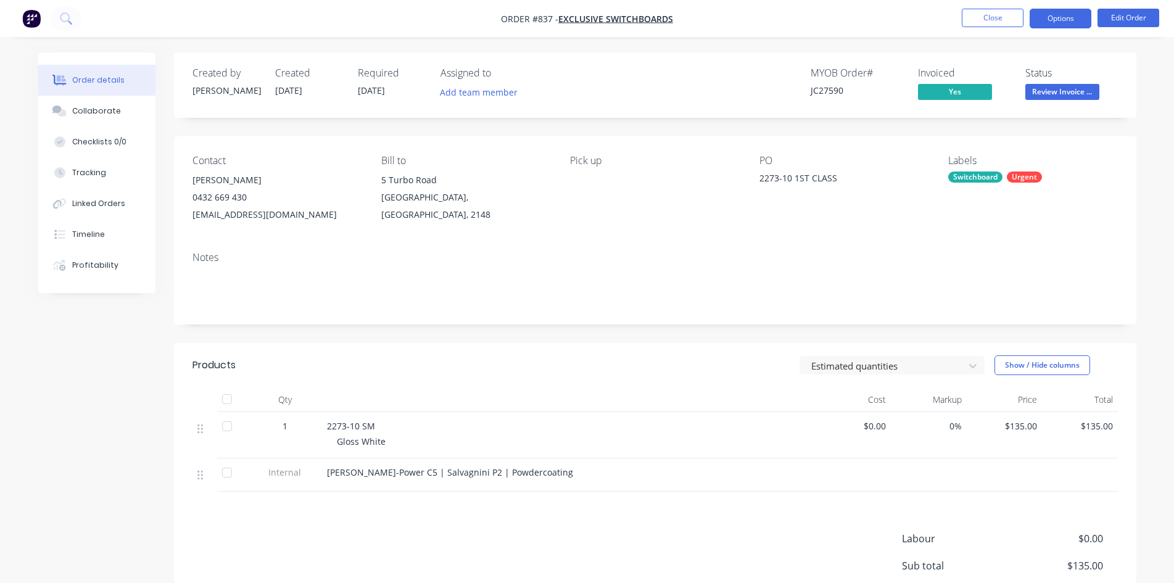
click at [1068, 13] on button "Options" at bounding box center [1060, 19] width 62 height 20
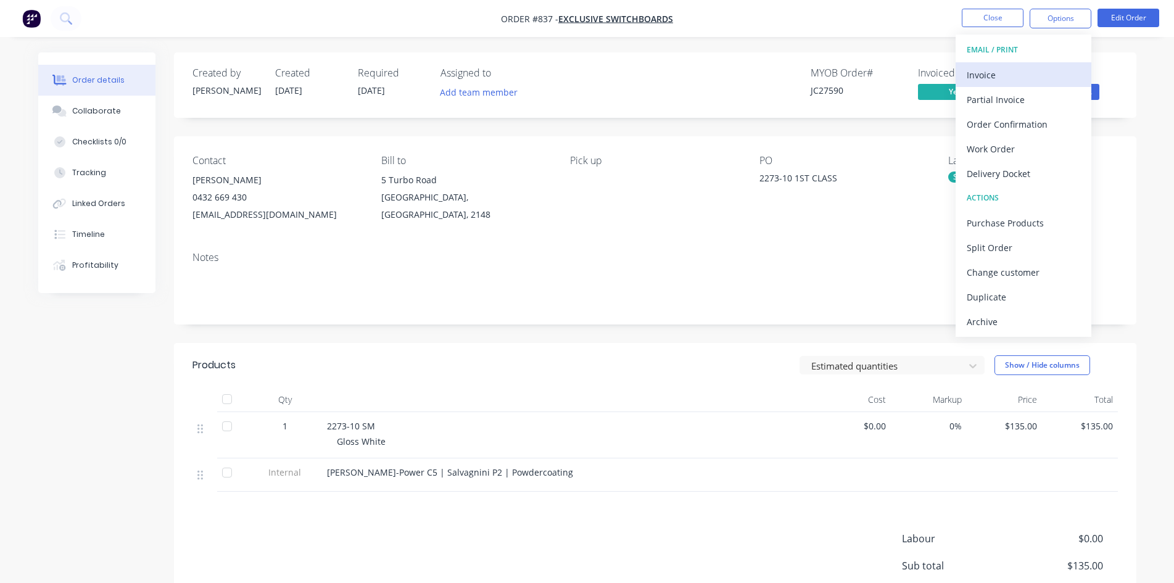
click at [992, 69] on div "Invoice" at bounding box center [1022, 75] width 113 height 18
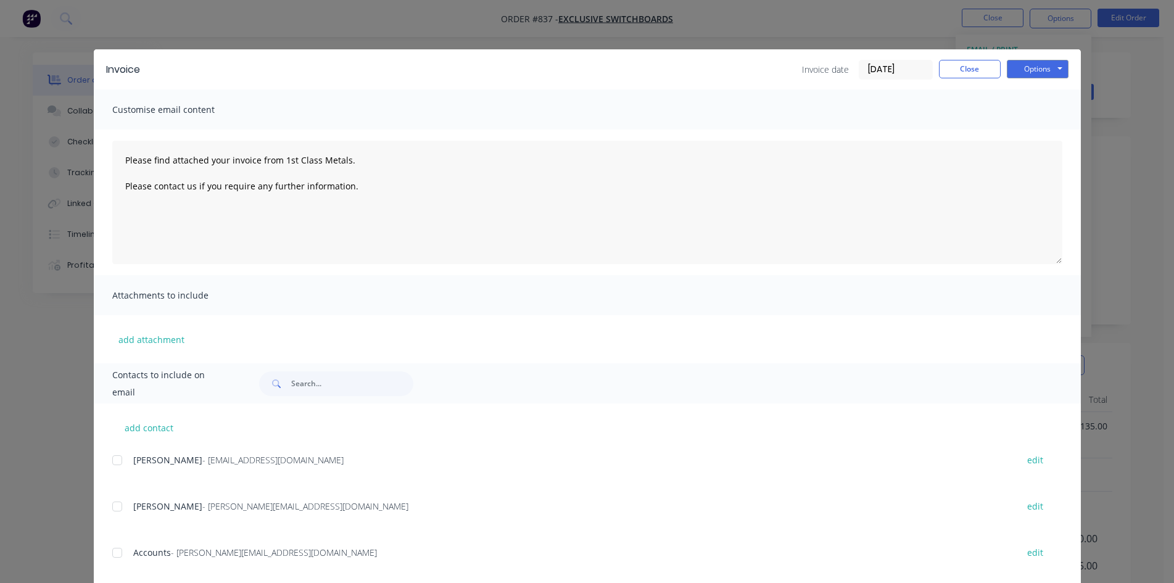
click at [115, 552] on div at bounding box center [117, 552] width 25 height 25
click at [1044, 65] on button "Options" at bounding box center [1038, 69] width 62 height 19
click at [1048, 134] on button "Email" at bounding box center [1046, 131] width 79 height 20
type textarea "Please find attached your invoice from 1st Class Metals. Please contact us if y…"
click at [962, 72] on button "Close" at bounding box center [970, 69] width 62 height 19
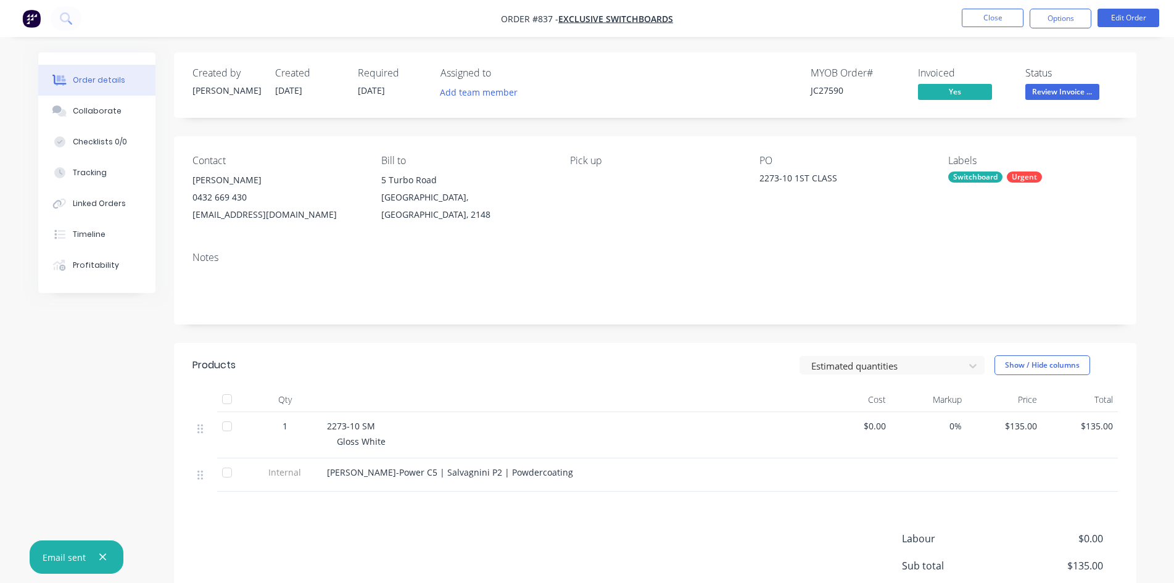
click at [1077, 96] on span "Review Invoice ..." at bounding box center [1062, 91] width 74 height 15
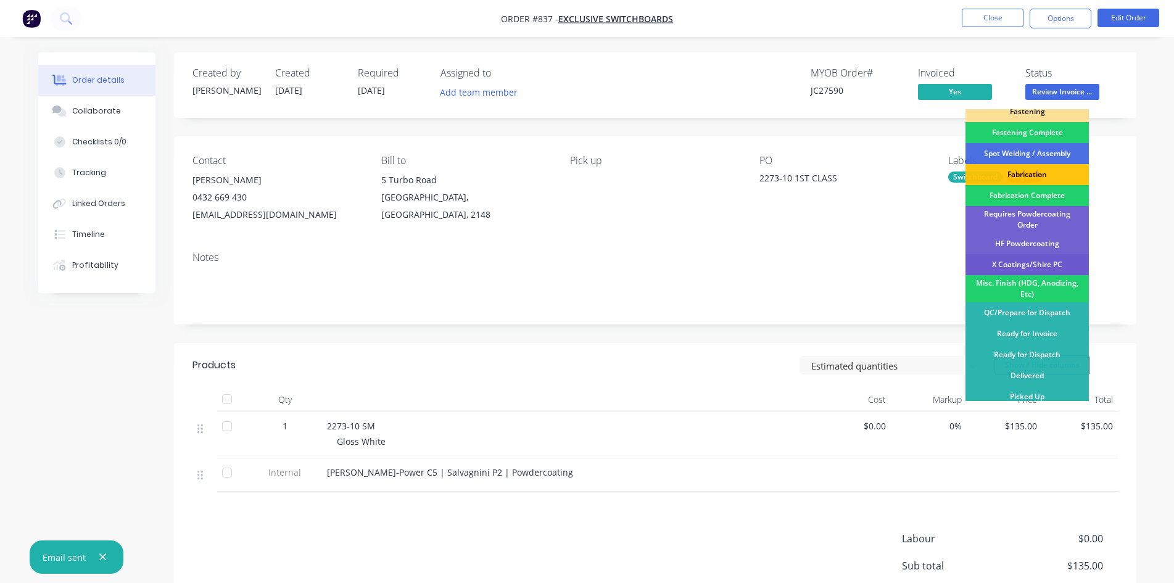
scroll to position [62, 0]
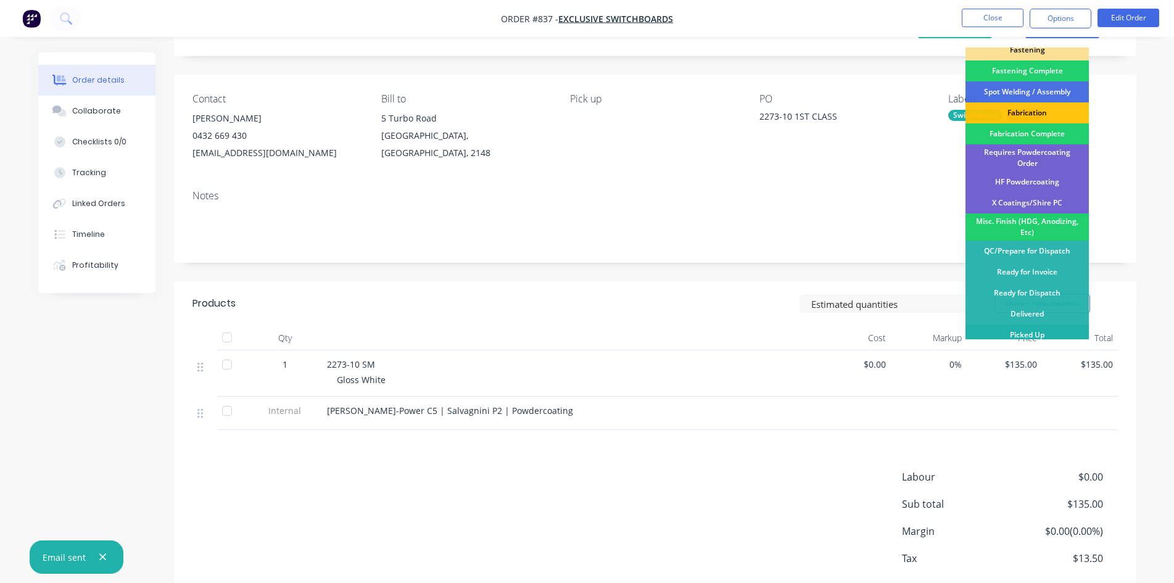
click at [1010, 333] on div "Picked Up" at bounding box center [1026, 334] width 123 height 21
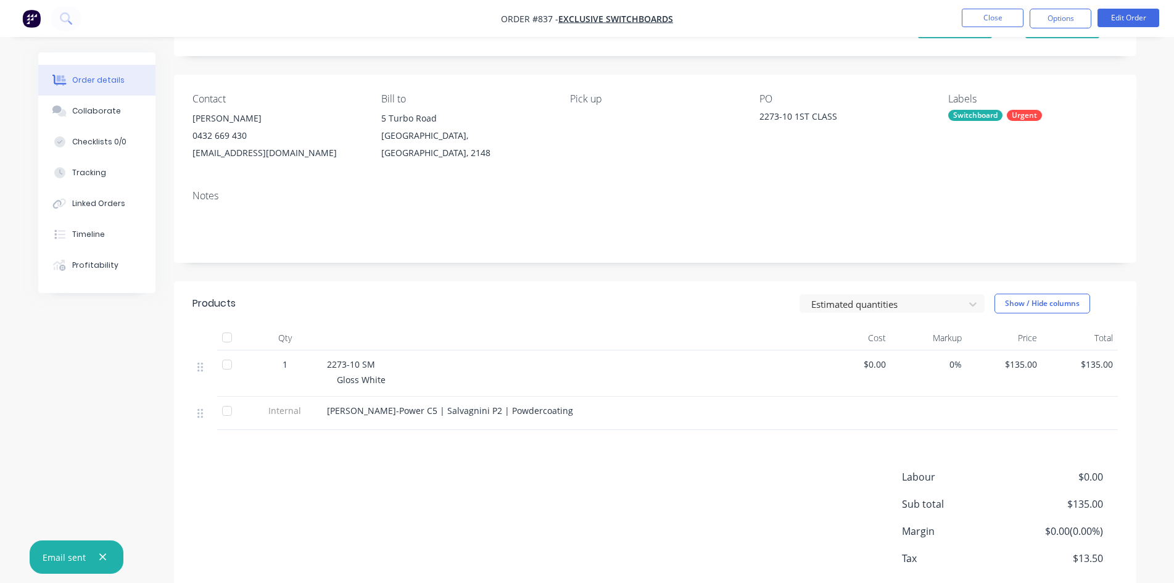
scroll to position [0, 0]
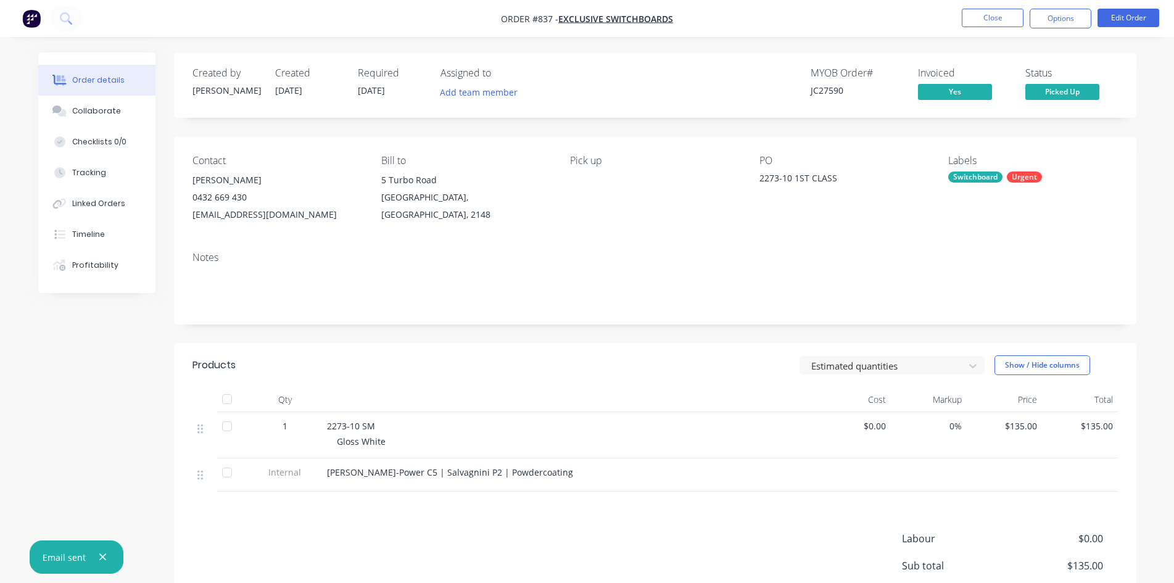
click at [995, 32] on nav "Order #837 - Exclusive Switchboards Close Options Edit Order" at bounding box center [587, 18] width 1174 height 37
click at [994, 14] on button "Close" at bounding box center [993, 18] width 62 height 19
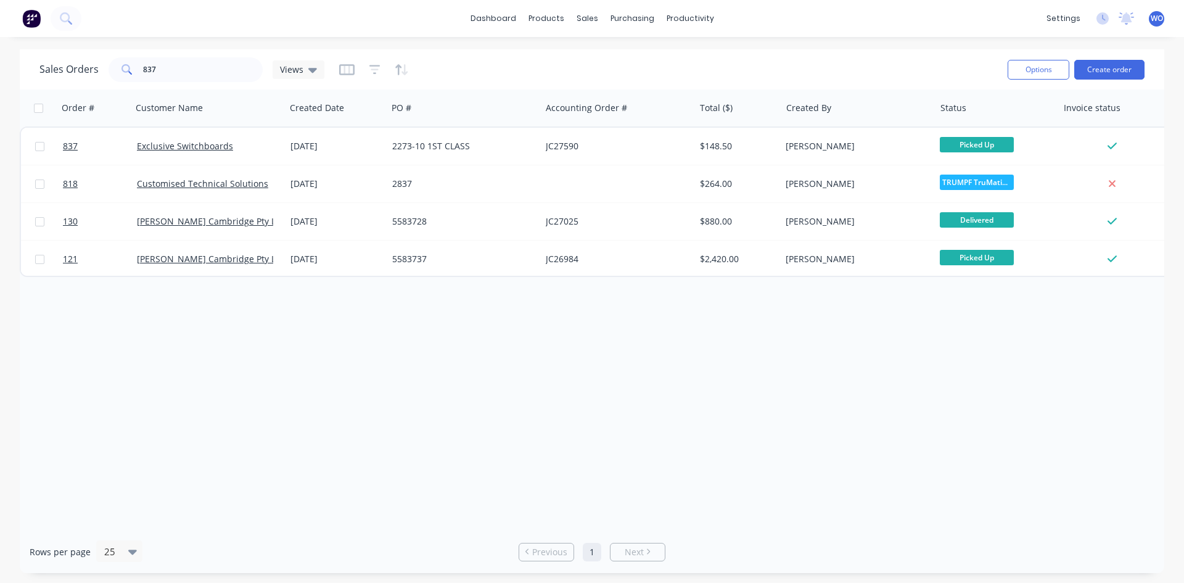
drag, startPoint x: 186, startPoint y: 56, endPoint x: 191, endPoint y: 65, distance: 10.8
click at [186, 57] on div "Sales Orders 837 Views" at bounding box center [518, 69] width 958 height 30
click at [197, 76] on input "837" at bounding box center [203, 69] width 120 height 25
drag, startPoint x: 165, startPoint y: 64, endPoint x: 31, endPoint y: 64, distance: 133.8
click at [31, 64] on div "Sales Orders 837 Views Options Create order" at bounding box center [592, 69] width 1145 height 40
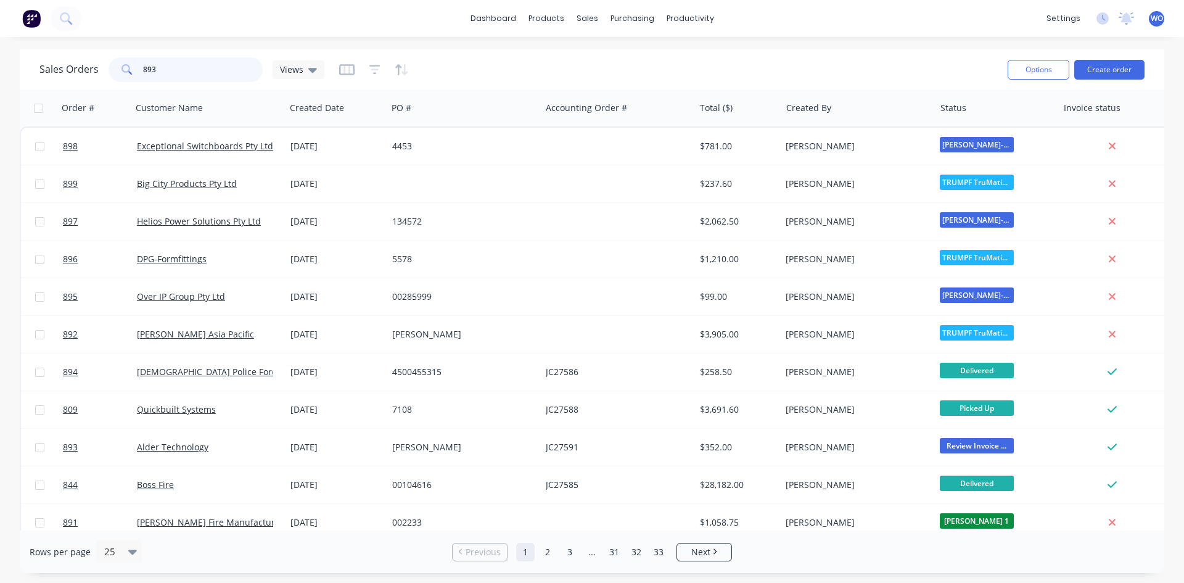
type input "893"
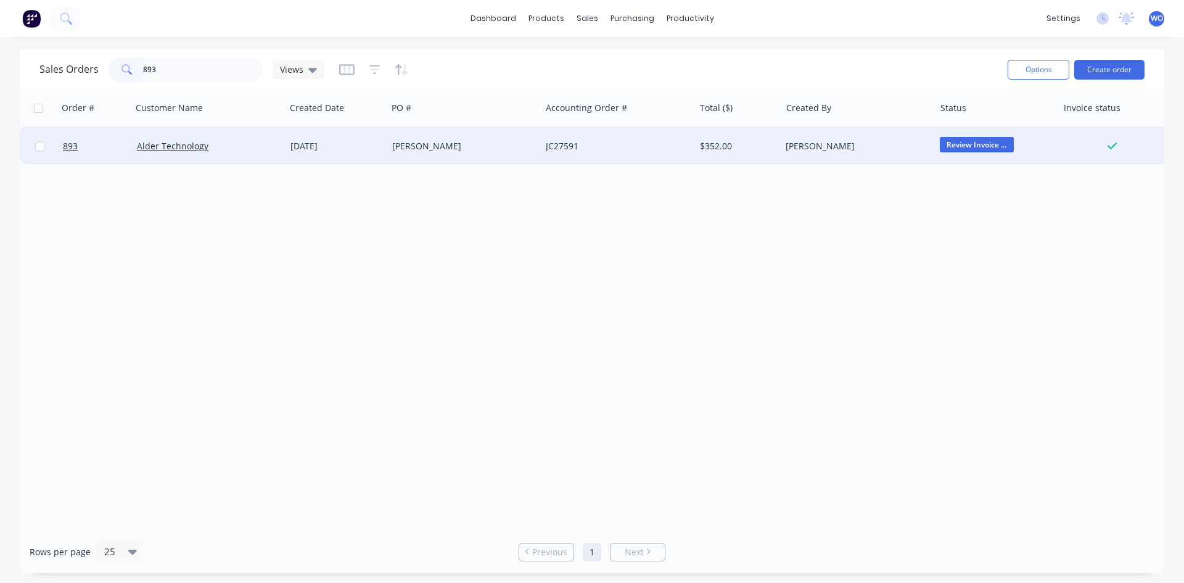
click at [508, 150] on div "[PERSON_NAME]" at bounding box center [460, 146] width 137 height 12
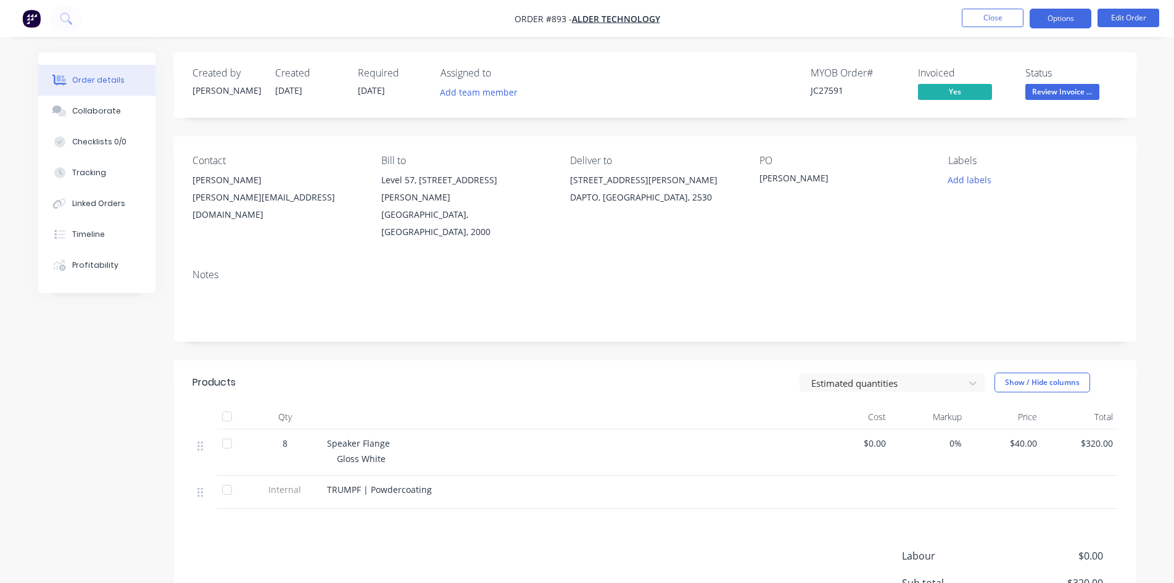
click at [1076, 25] on button "Options" at bounding box center [1060, 19] width 62 height 20
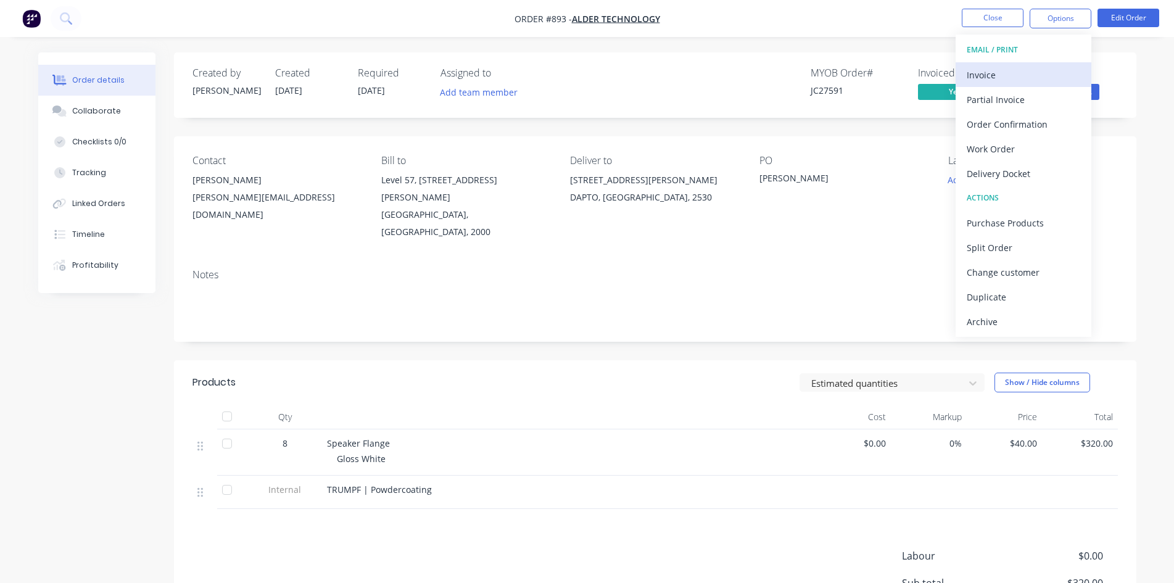
click at [1003, 78] on div "Invoice" at bounding box center [1022, 75] width 113 height 18
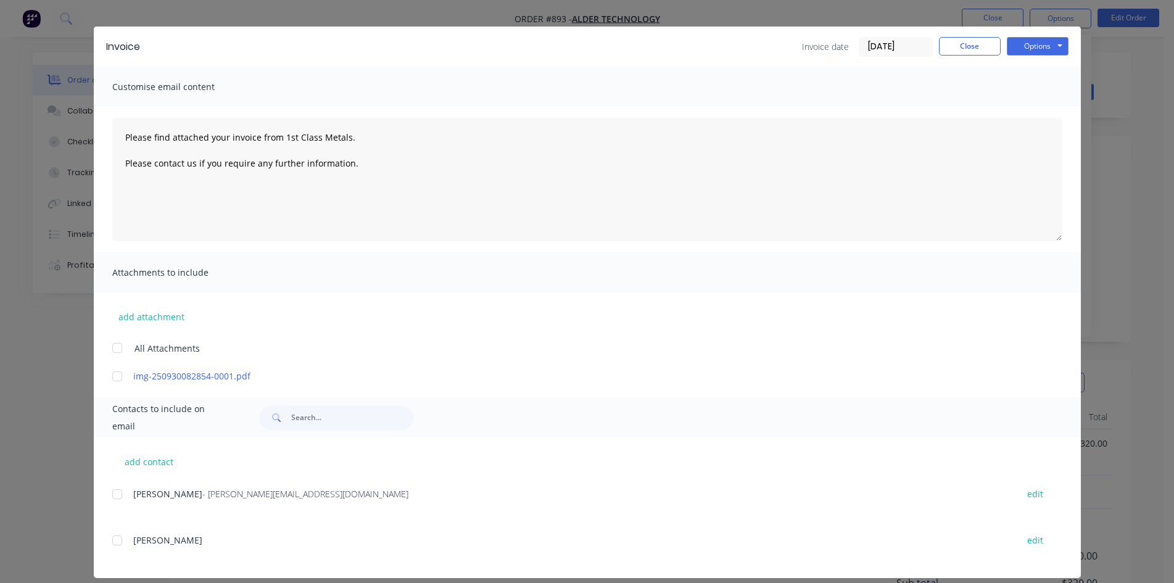
scroll to position [35, 0]
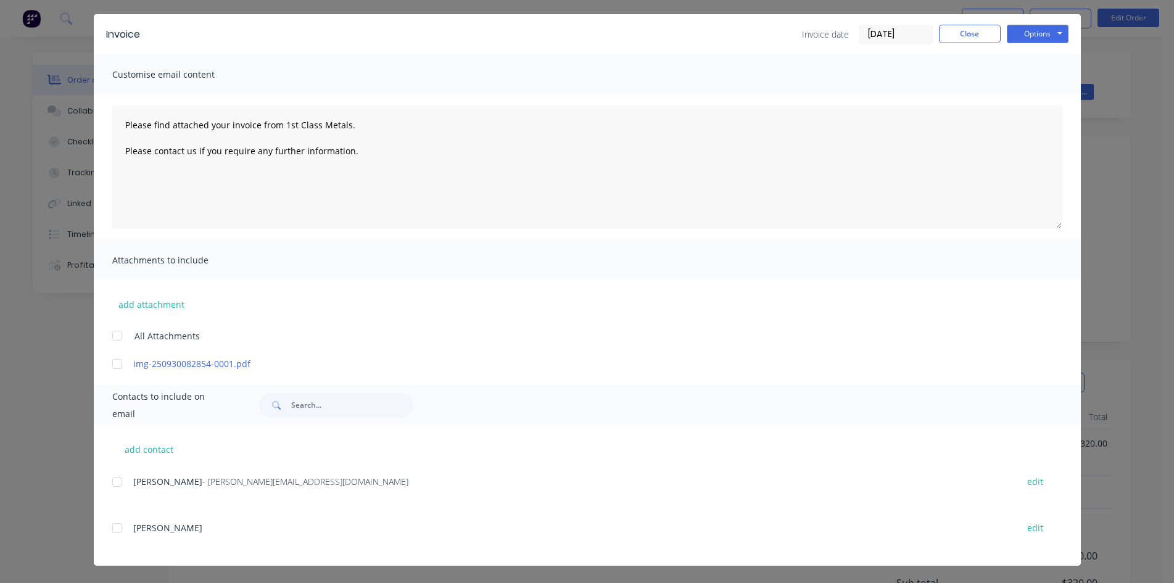
click at [117, 484] on div at bounding box center [117, 481] width 25 height 25
click at [1041, 39] on button "Options" at bounding box center [1038, 34] width 62 height 19
click at [1039, 95] on button "Email" at bounding box center [1046, 96] width 79 height 20
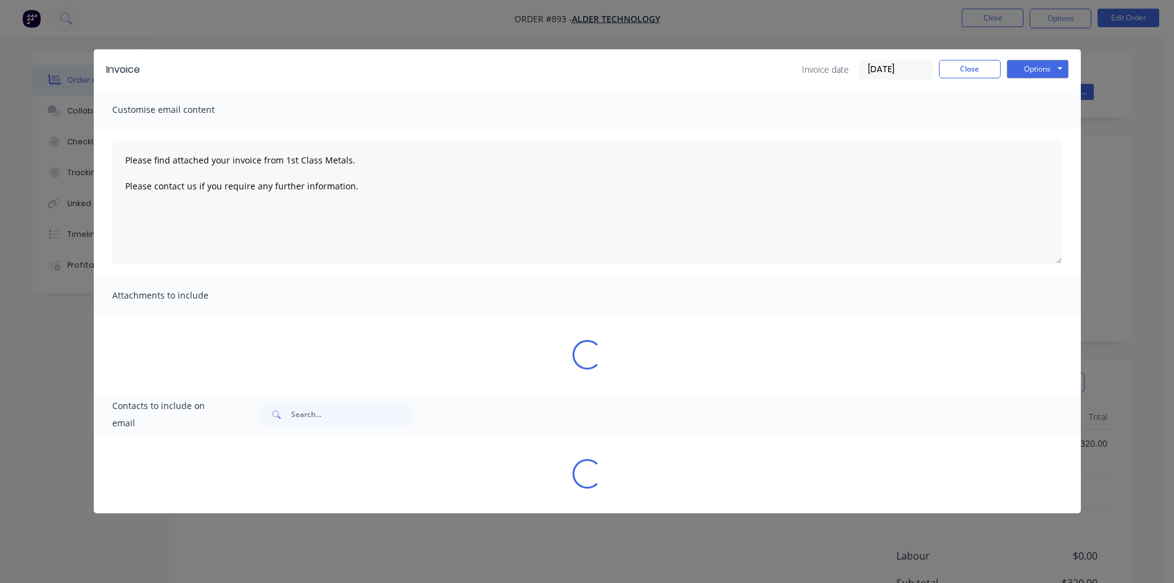
scroll to position [0, 0]
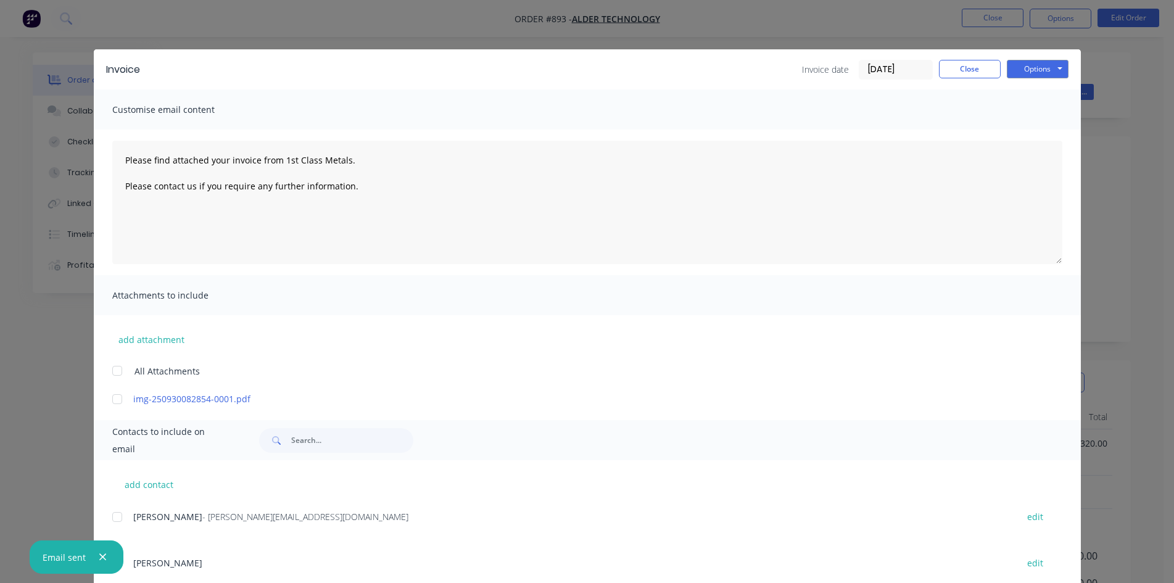
type textarea "Please find attached your invoice from 1st Class Metals. Please contact us if y…"
click at [954, 67] on button "Close" at bounding box center [970, 69] width 62 height 19
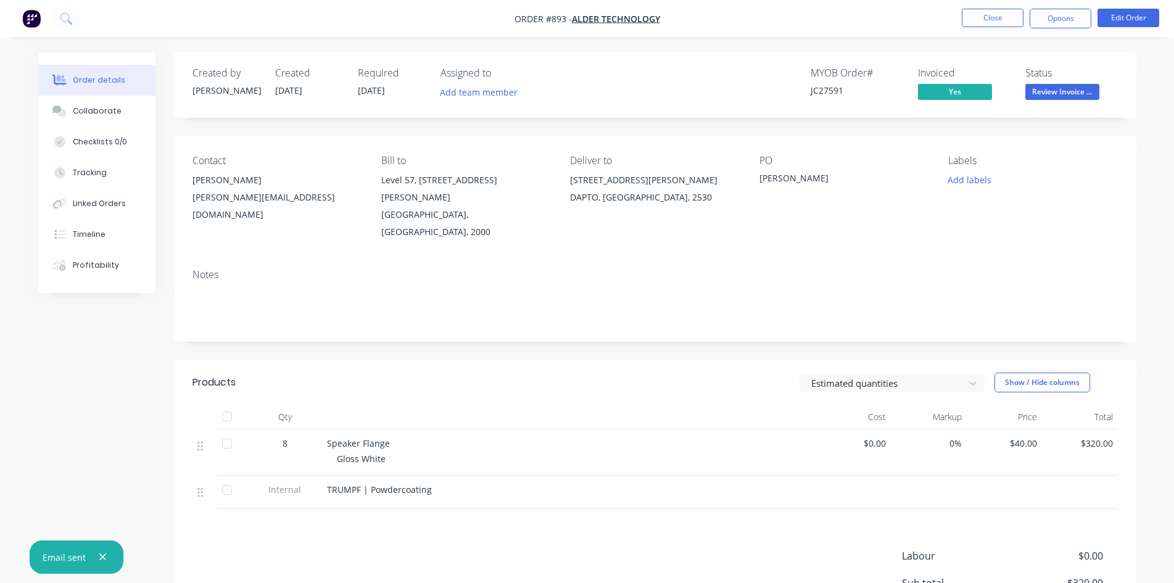
click at [1052, 94] on span "Review Invoice ..." at bounding box center [1062, 91] width 74 height 15
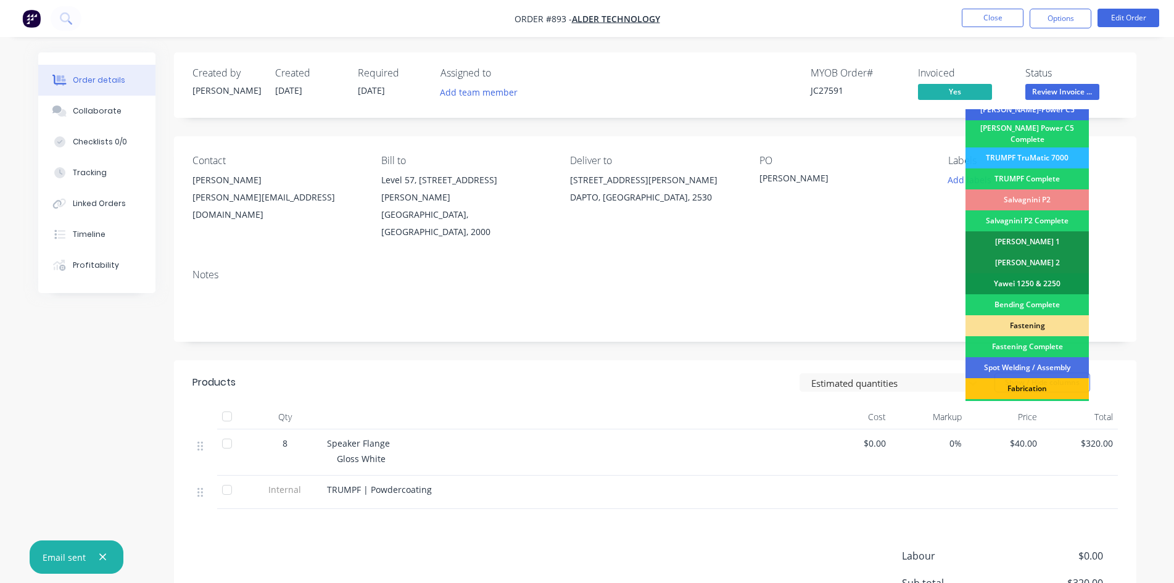
scroll to position [350, 0]
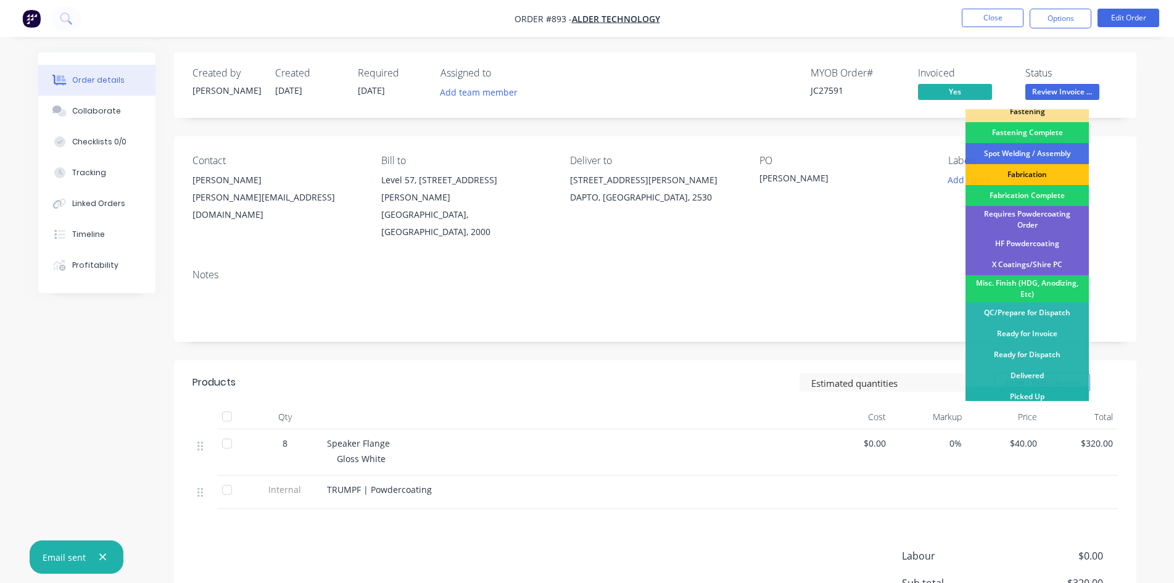
click at [1053, 392] on div "Picked Up" at bounding box center [1026, 396] width 123 height 21
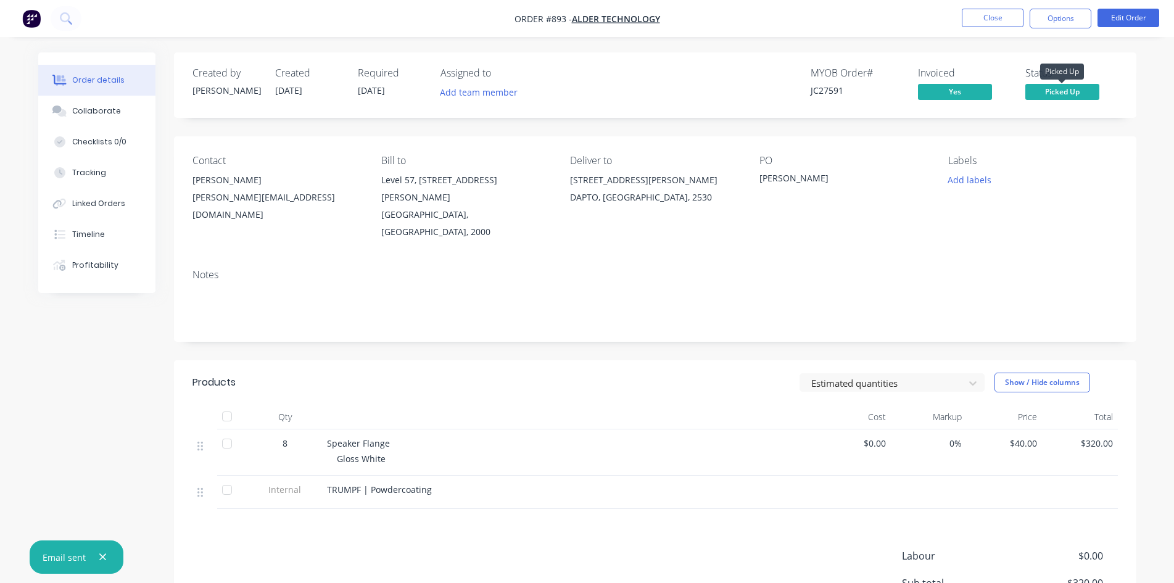
click at [1060, 90] on span "Picked Up" at bounding box center [1062, 91] width 74 height 15
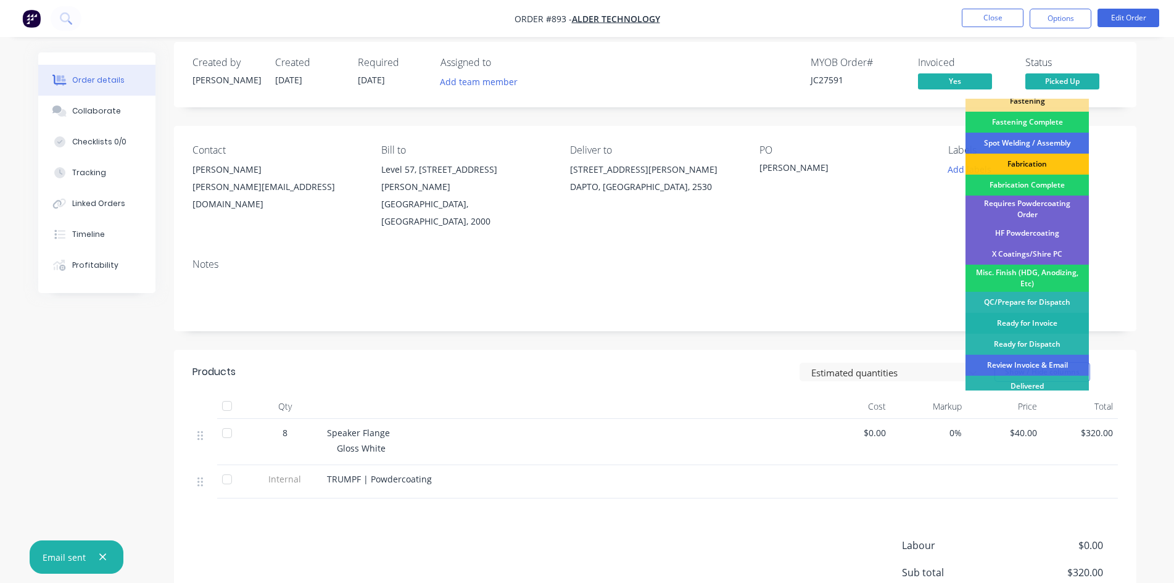
scroll to position [116, 0]
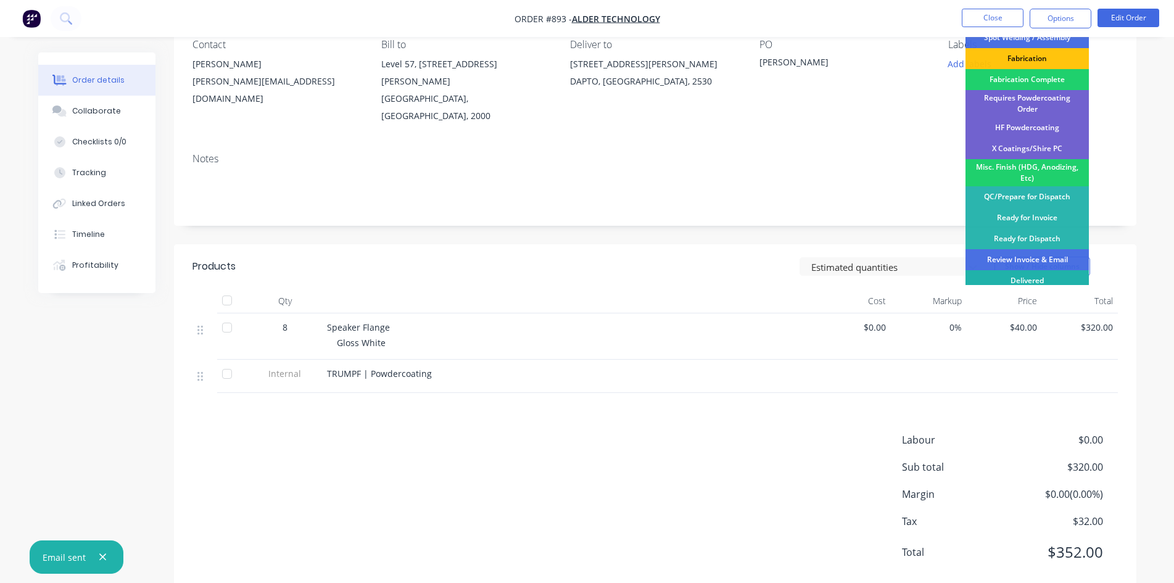
click at [1010, 276] on div "Delivered" at bounding box center [1026, 280] width 123 height 21
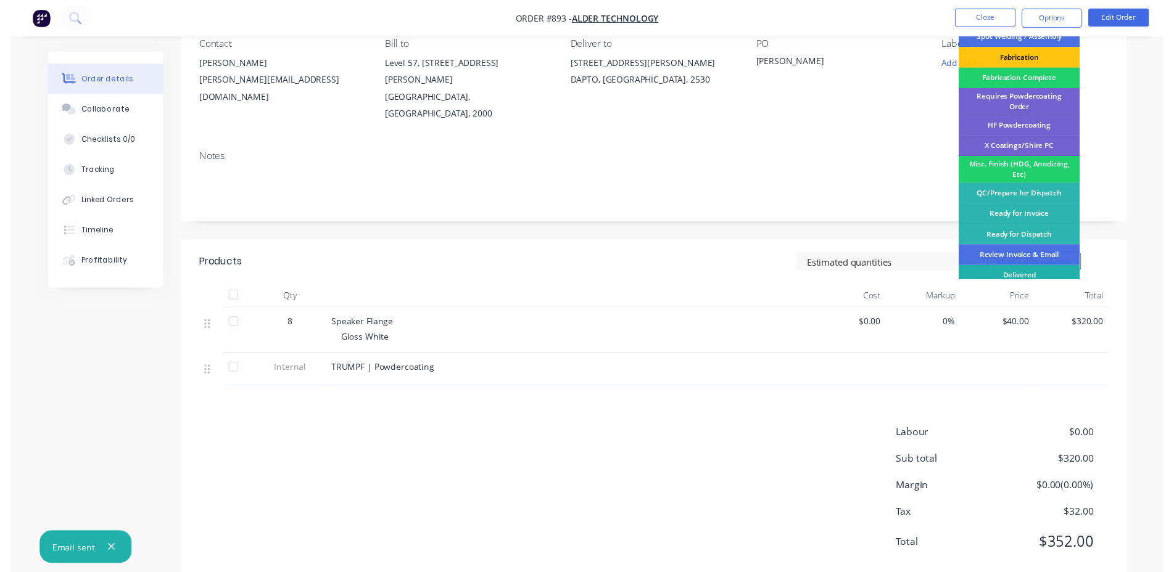
scroll to position [0, 0]
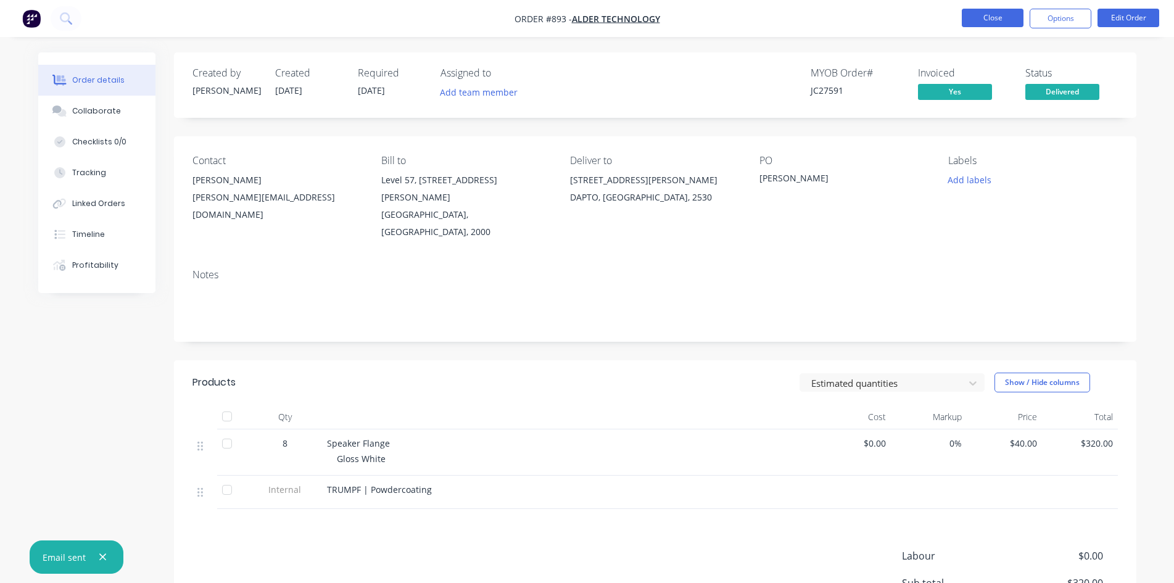
click at [990, 22] on button "Close" at bounding box center [993, 18] width 62 height 19
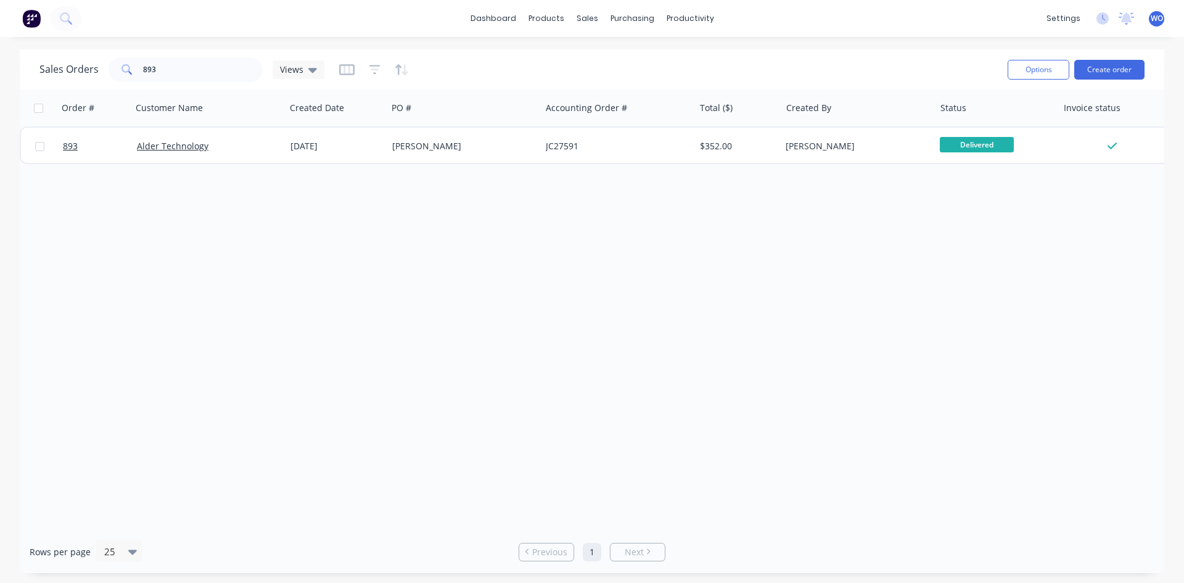
click at [33, 18] on img at bounding box center [31, 18] width 19 height 19
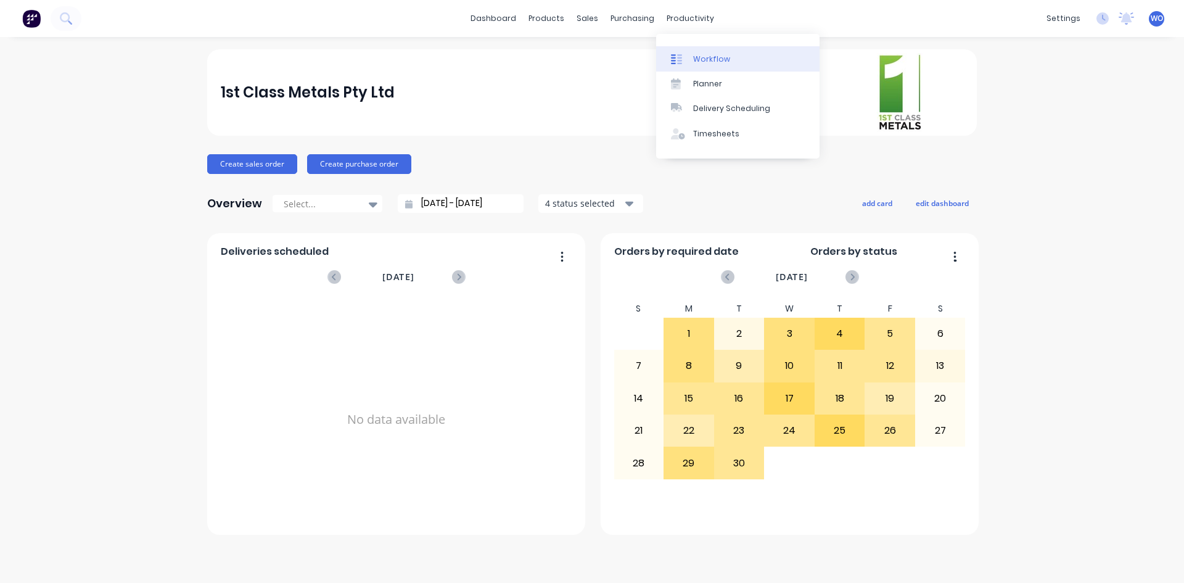
click at [704, 49] on link "Workflow" at bounding box center [737, 58] width 163 height 25
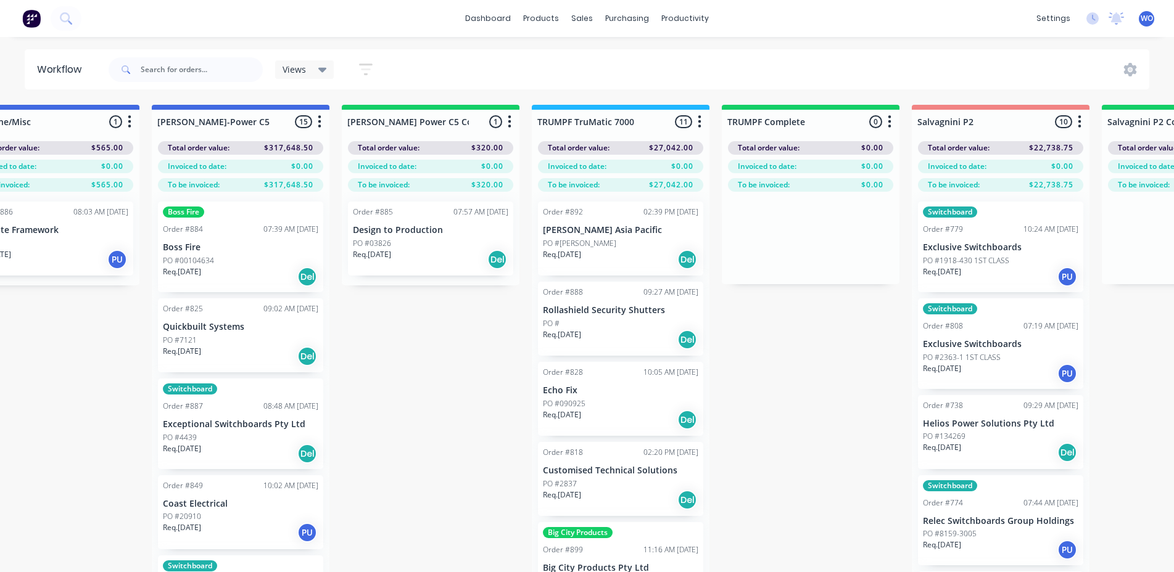
scroll to position [0, 1027]
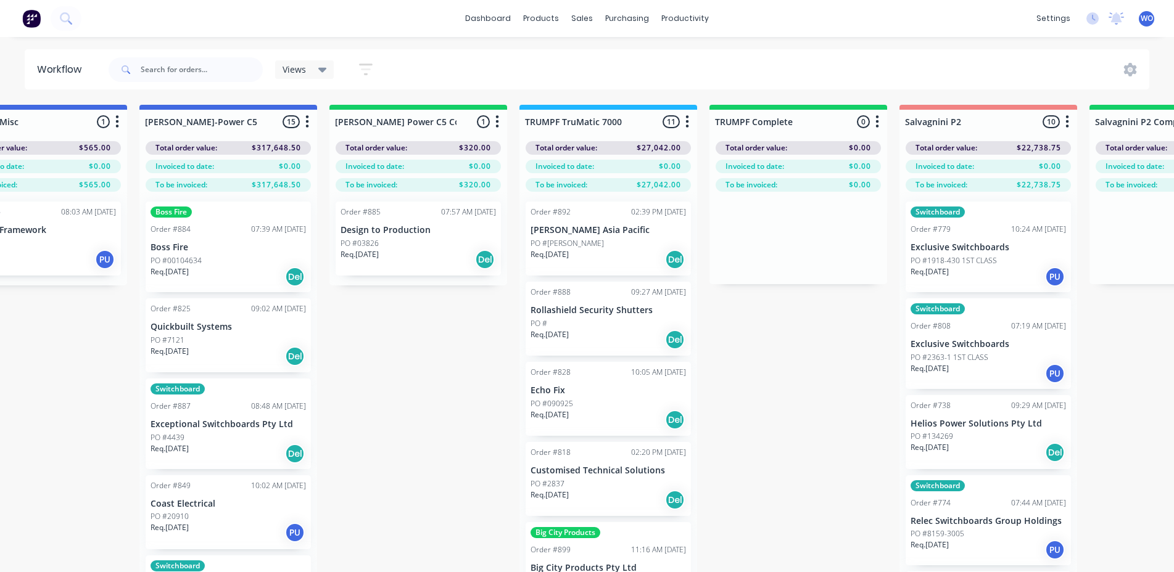
click at [401, 271] on div "Order #885 07:57 AM [DATE] Design to Production PO #03826 Req. [DATE] Del" at bounding box center [418, 239] width 165 height 74
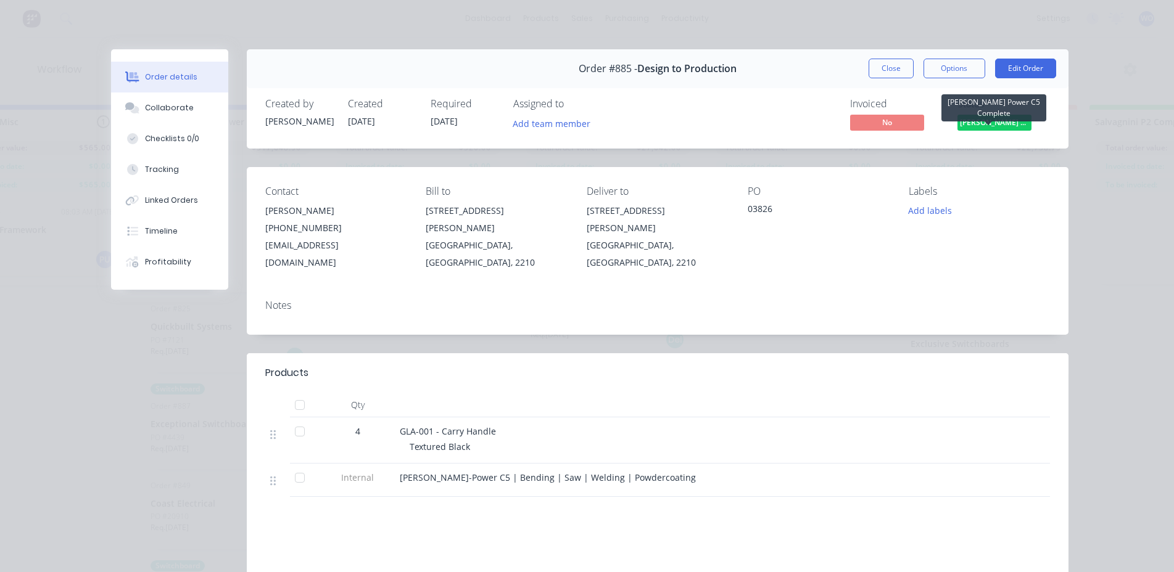
click at [1007, 118] on span "[PERSON_NAME] Power C5 C..." at bounding box center [994, 122] width 74 height 15
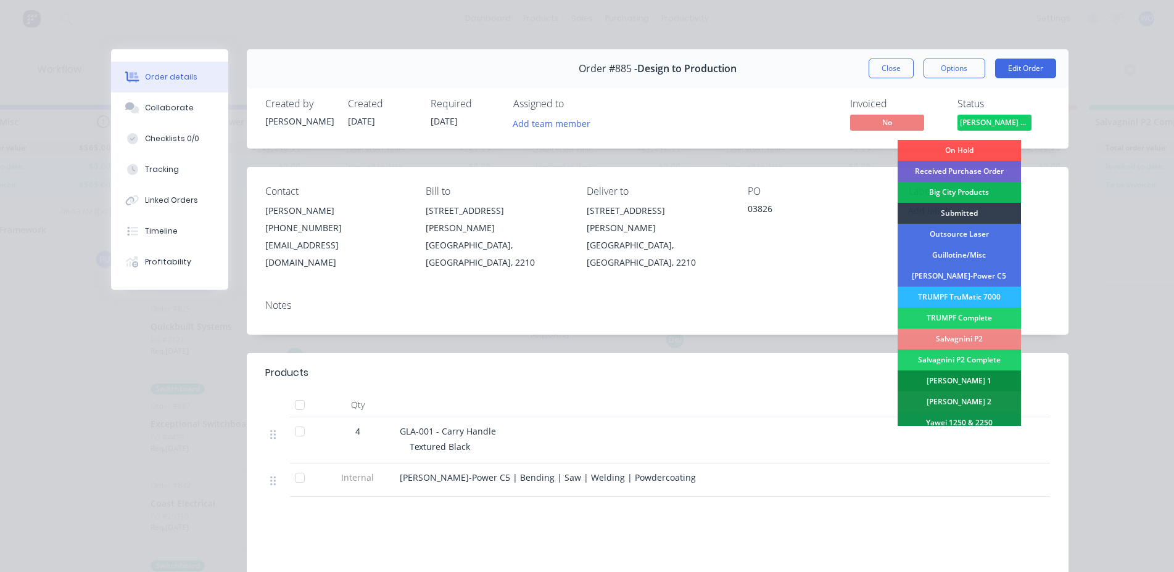
click at [986, 381] on div "[PERSON_NAME] 1" at bounding box center [958, 381] width 123 height 21
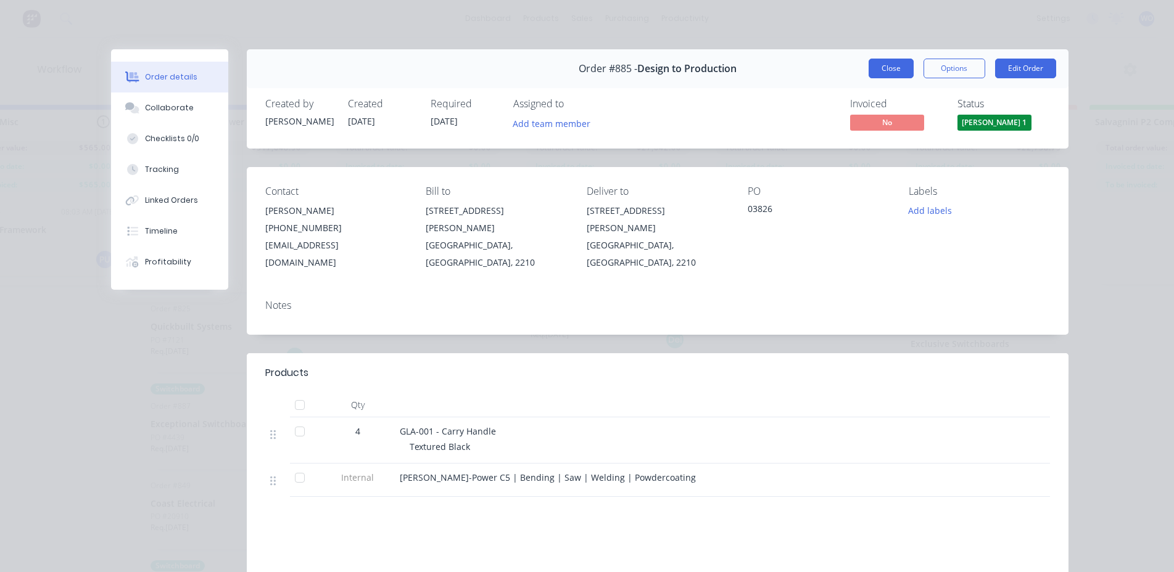
click at [888, 68] on button "Close" at bounding box center [890, 69] width 45 height 20
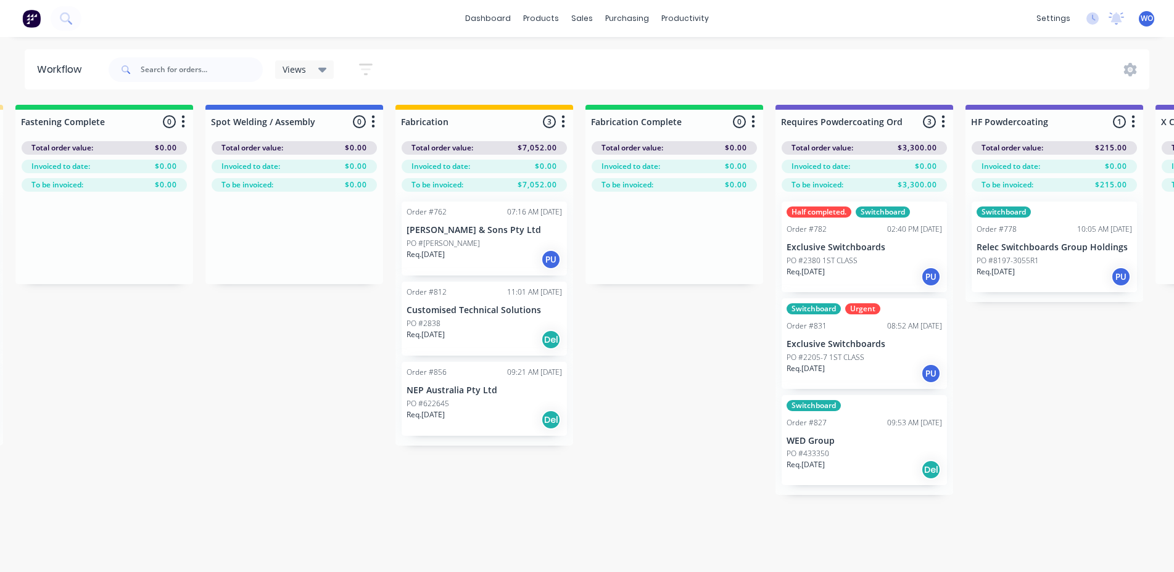
scroll to position [0, 3231]
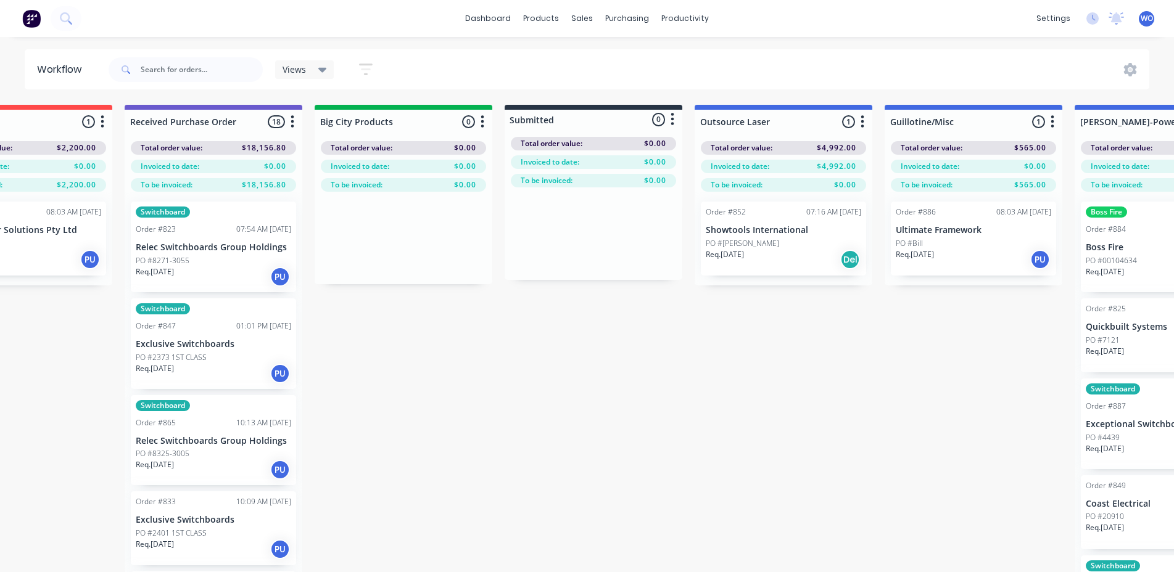
scroll to position [0, 0]
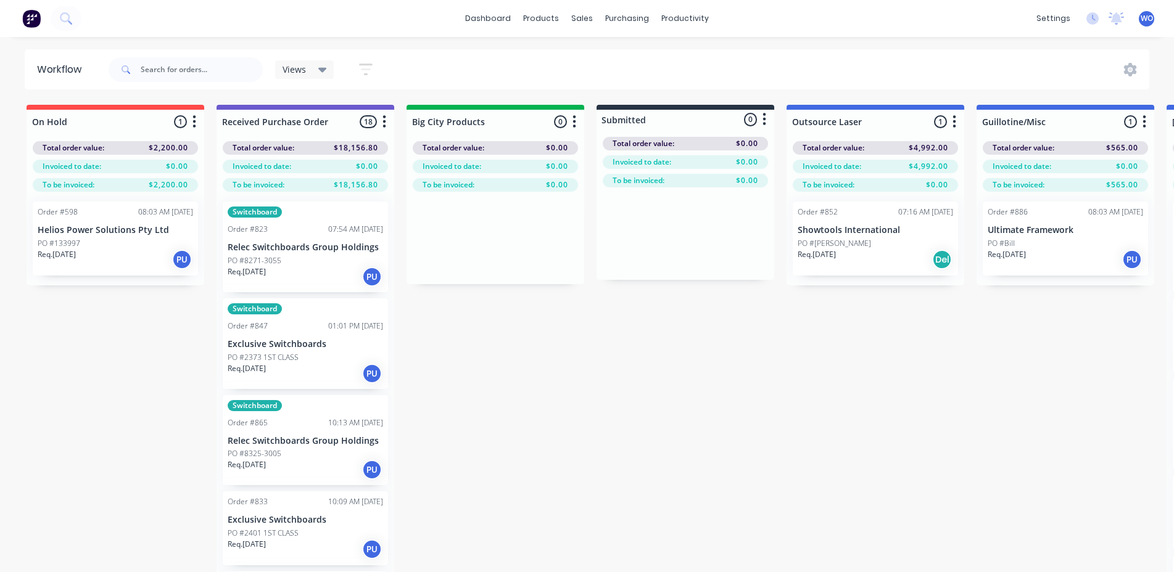
click at [30, 27] on img at bounding box center [31, 18] width 19 height 19
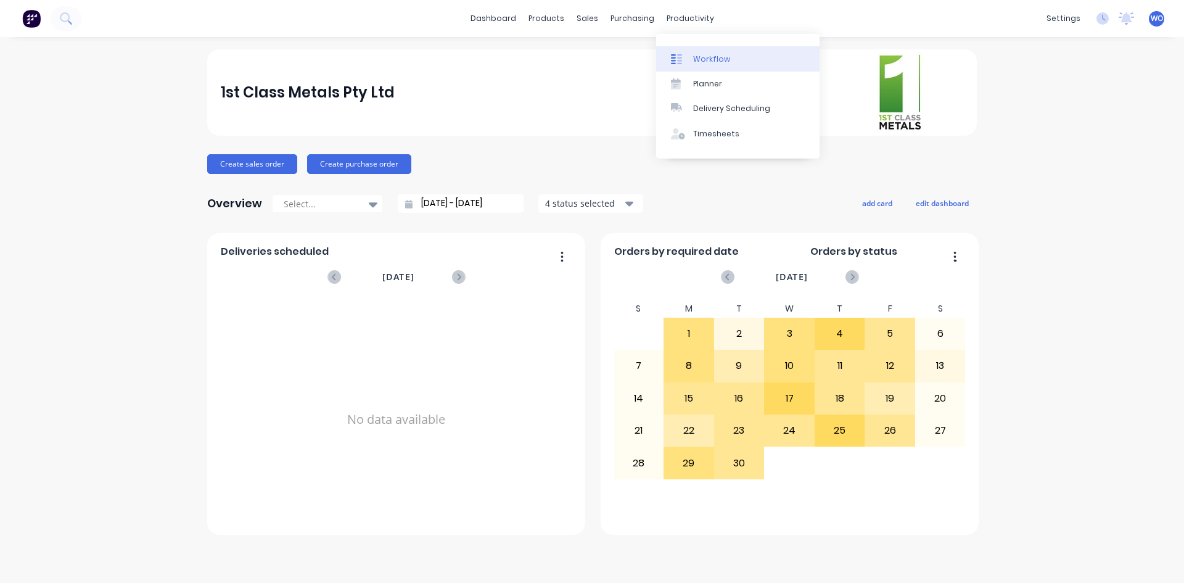
click at [720, 65] on link "Workflow" at bounding box center [737, 58] width 163 height 25
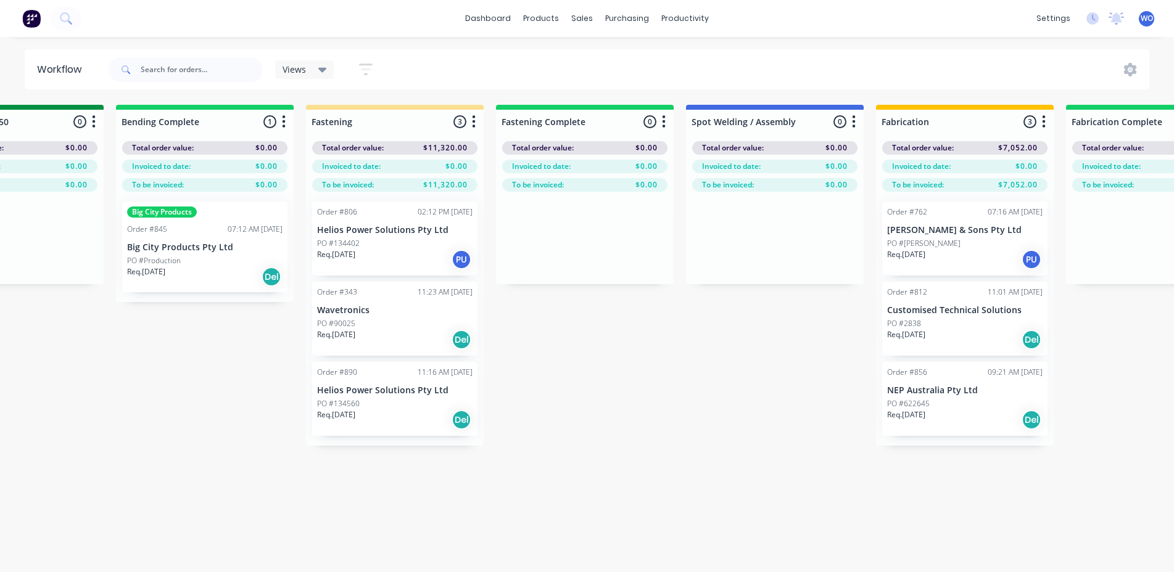
scroll to position [0, 2714]
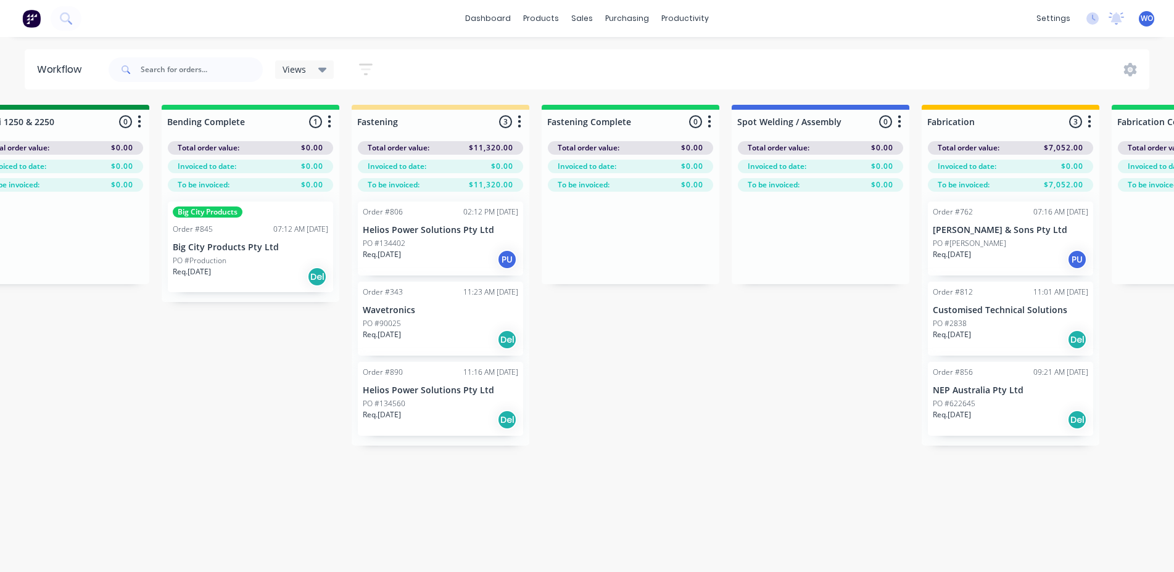
click at [268, 266] on div "Req. [DATE] Del" at bounding box center [250, 276] width 155 height 21
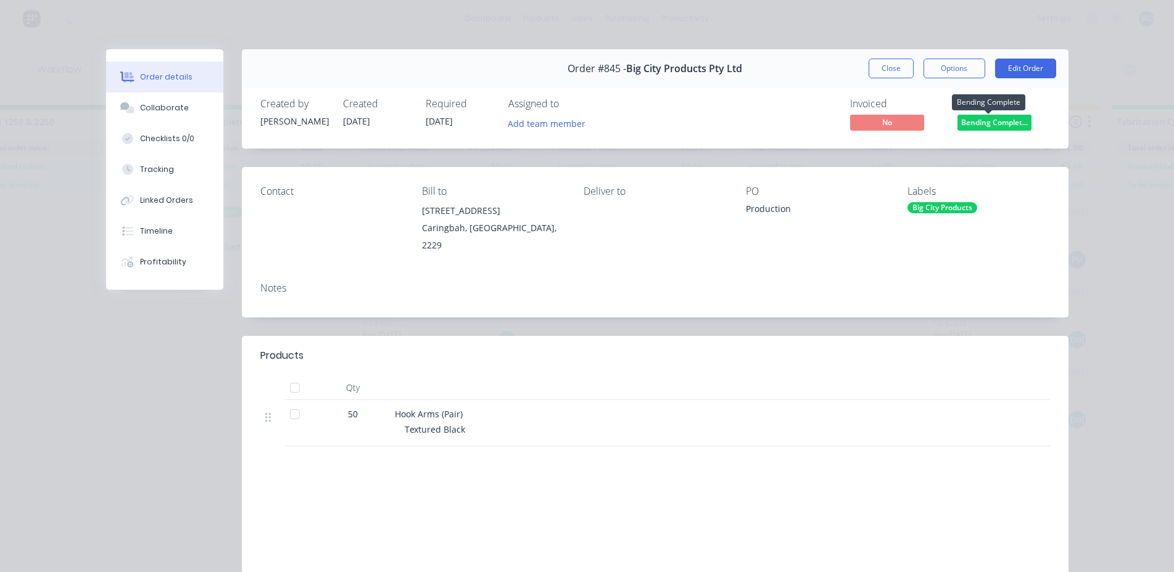
click at [1013, 123] on span "Bending Complet..." at bounding box center [994, 122] width 74 height 15
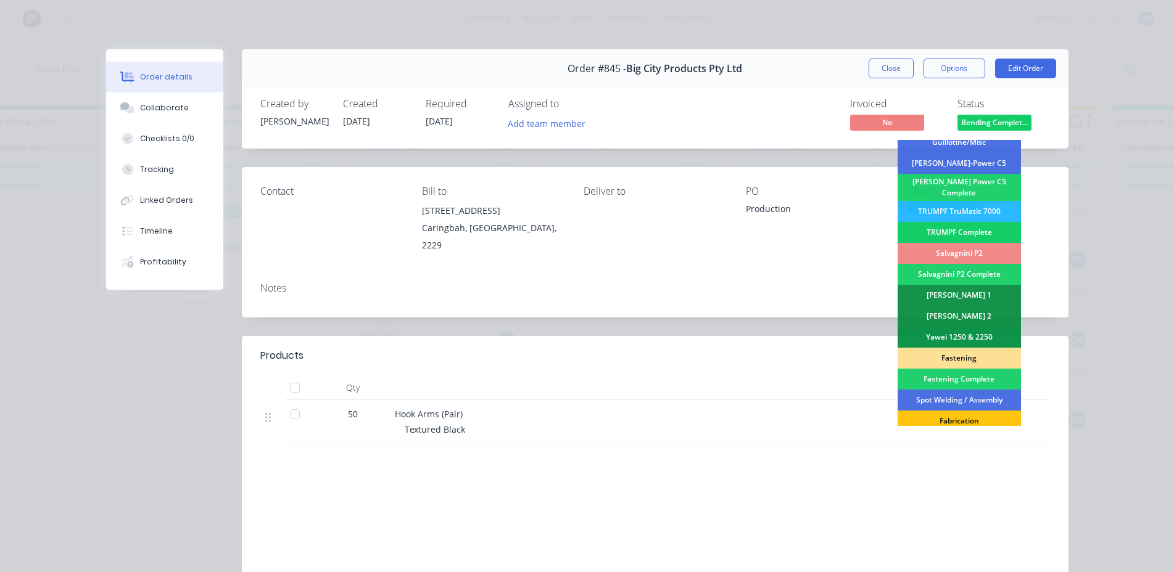
scroll to position [185, 0]
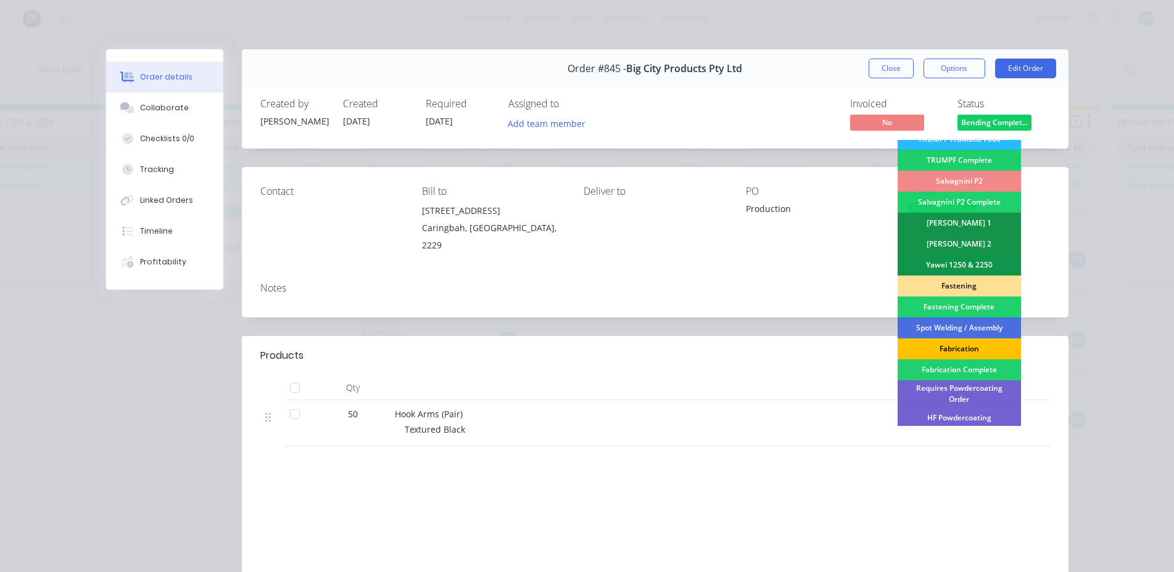
click at [963, 347] on div "Fabrication" at bounding box center [958, 349] width 123 height 21
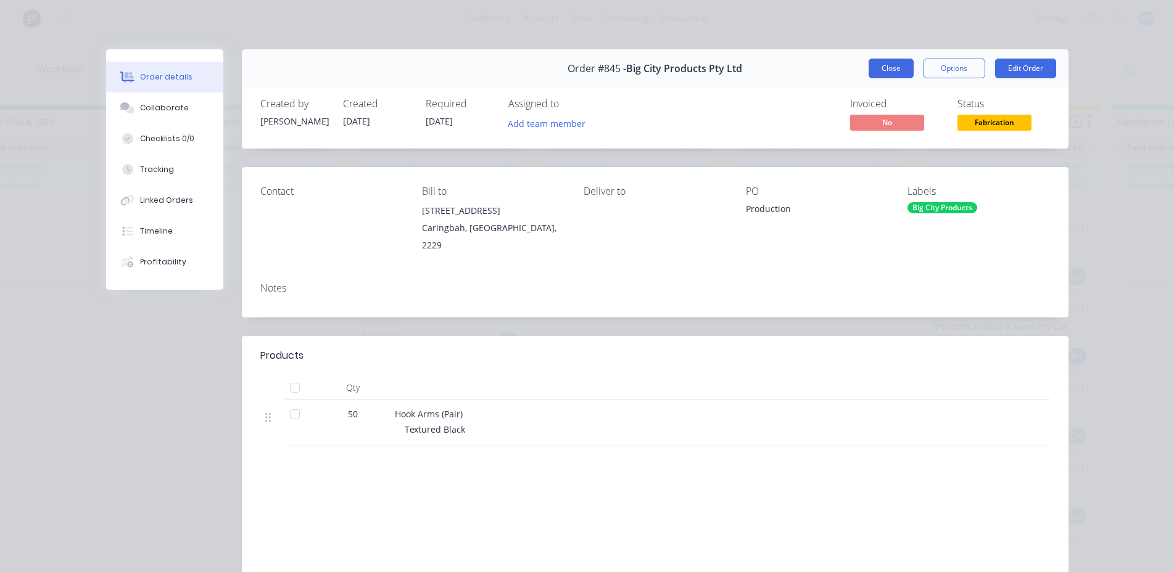
click at [881, 71] on button "Close" at bounding box center [890, 69] width 45 height 20
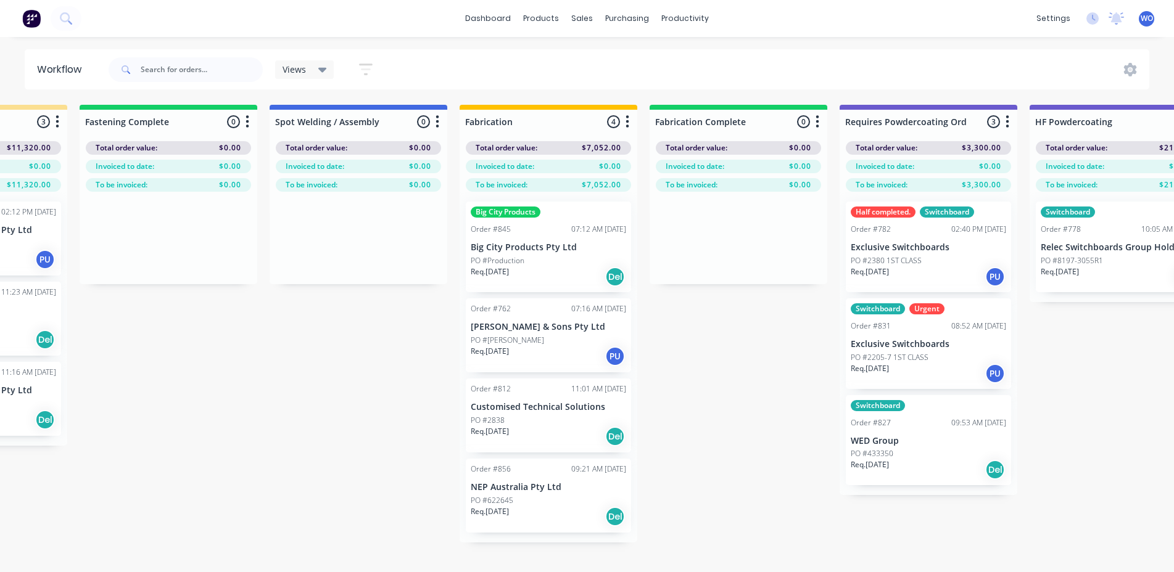
scroll to position [0, 3240]
